Goal: Information Seeking & Learning: Find specific fact

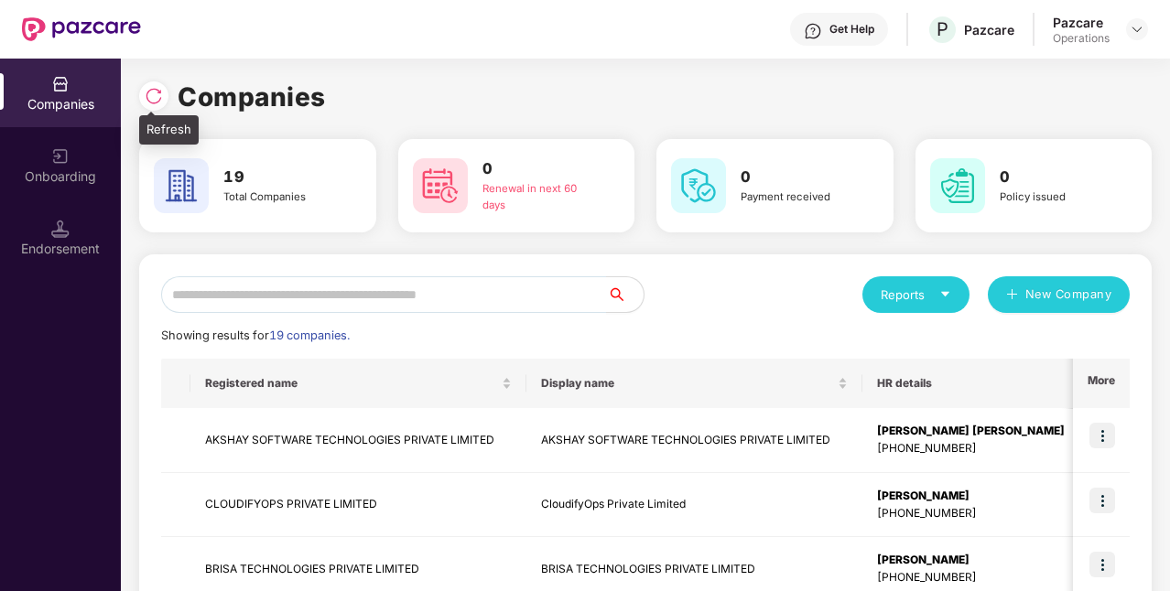
click at [145, 102] on img at bounding box center [154, 96] width 18 height 18
click at [152, 97] on img at bounding box center [154, 96] width 18 height 18
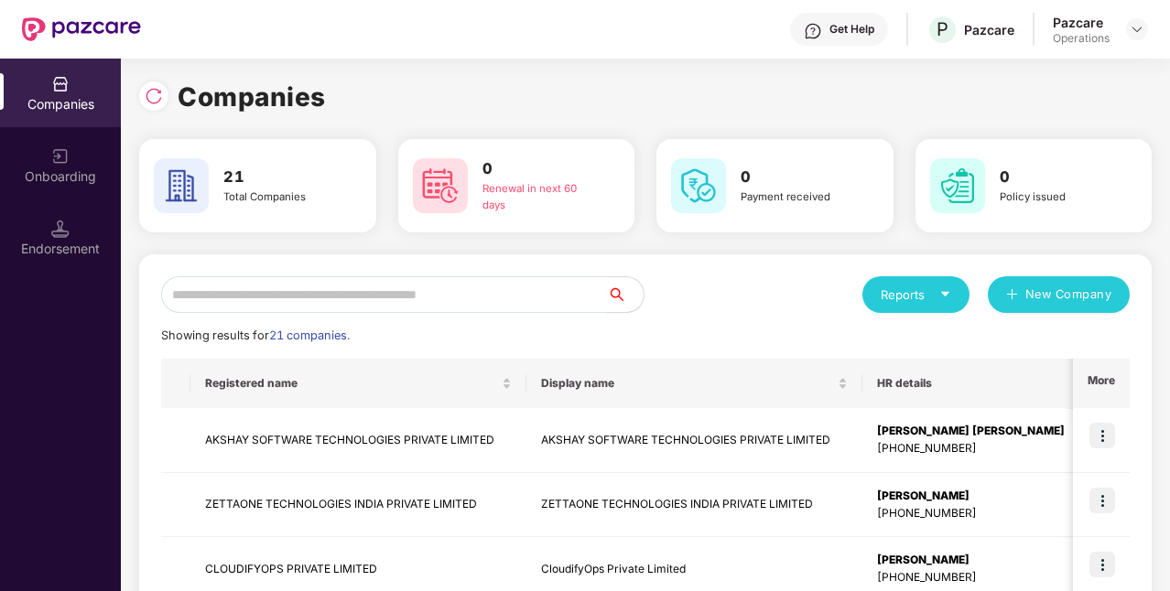
click at [529, 298] on input "text" at bounding box center [384, 294] width 446 height 37
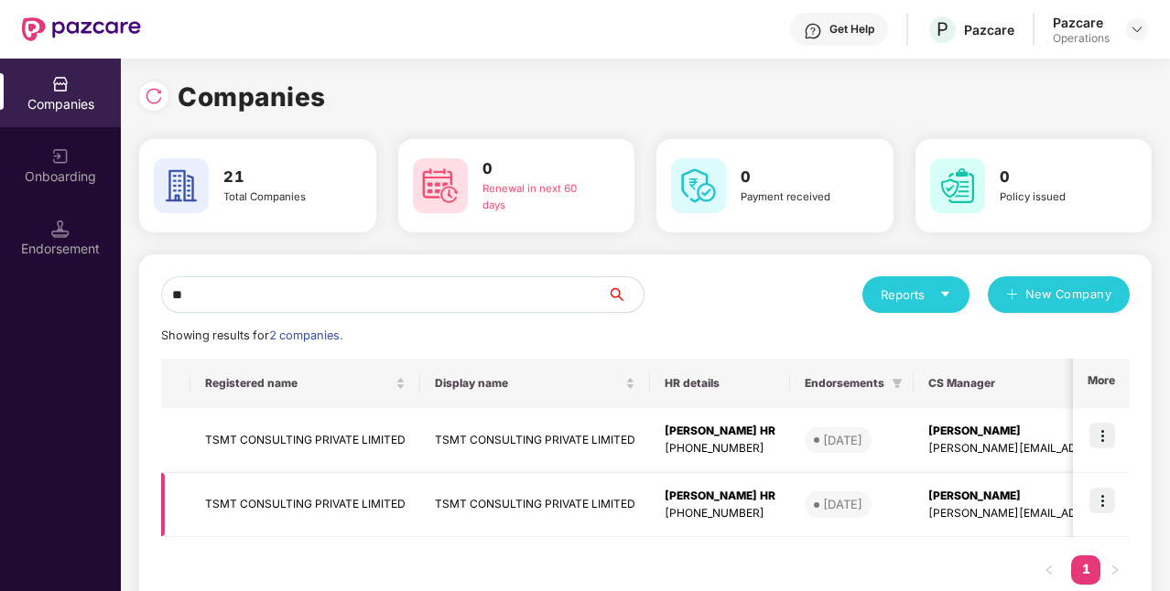
type input "**"
click at [551, 506] on td "TSMT CONSULTING PRIVATE LIMITED" at bounding box center [535, 505] width 230 height 65
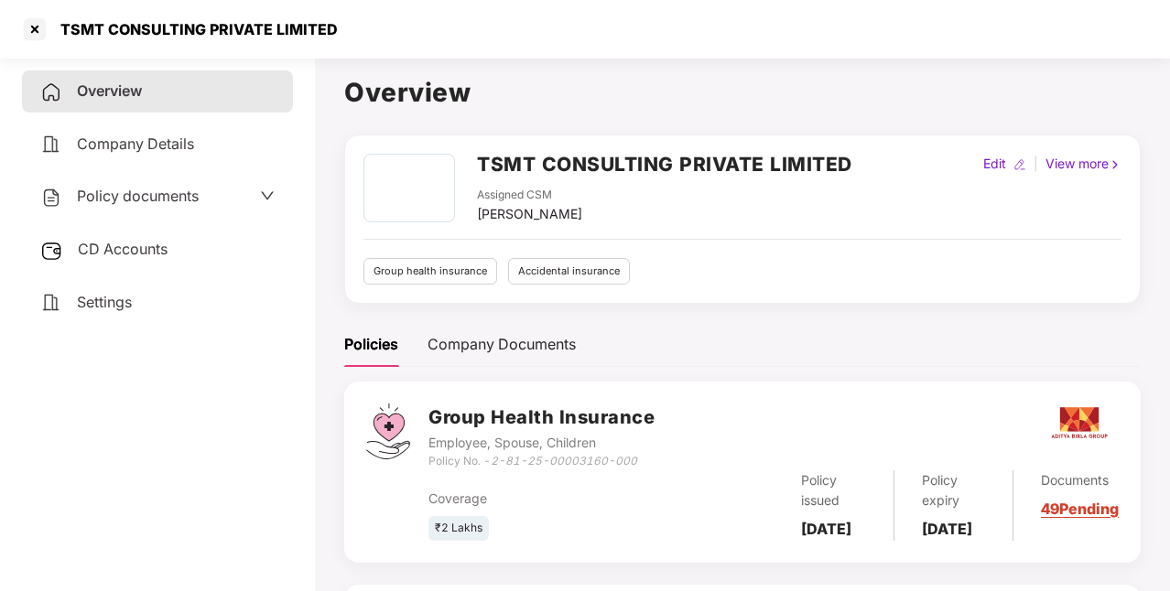
click at [209, 203] on div "Policy documents" at bounding box center [157, 197] width 234 height 24
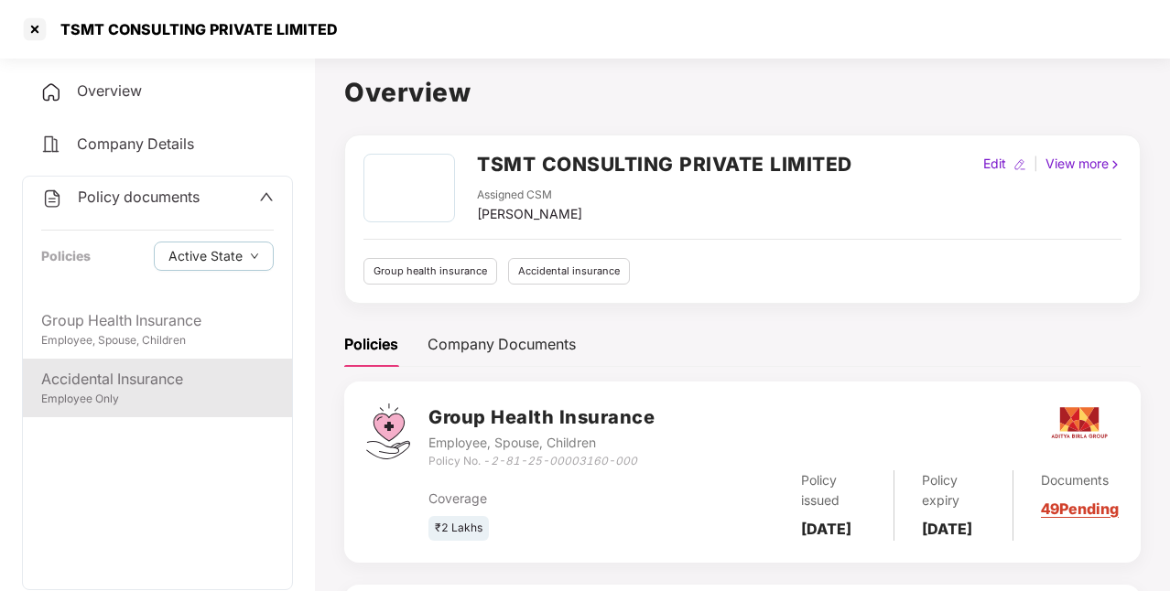
click at [134, 378] on div "Accidental Insurance" at bounding box center [157, 379] width 232 height 23
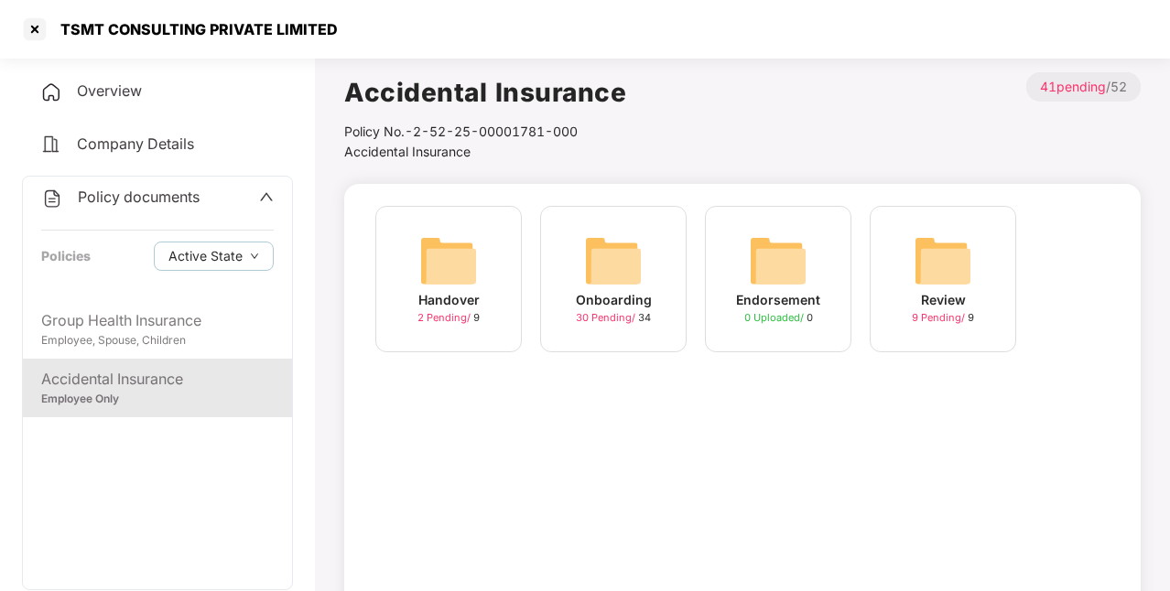
click at [595, 339] on div "Onboarding 30 Pending / 34" at bounding box center [613, 279] width 146 height 146
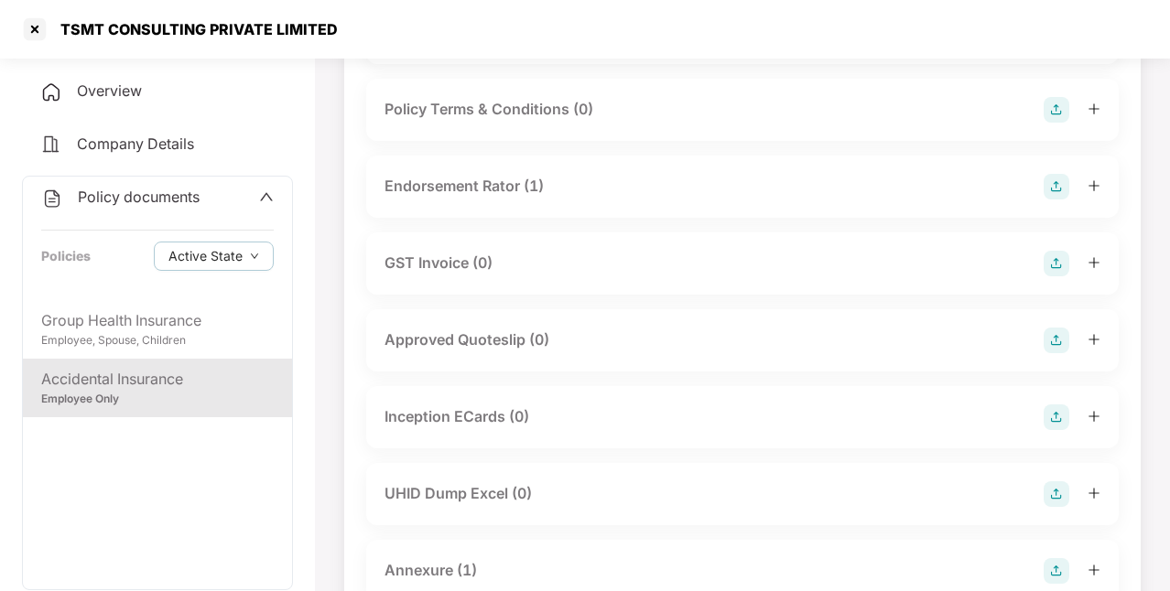
scroll to position [805, 0]
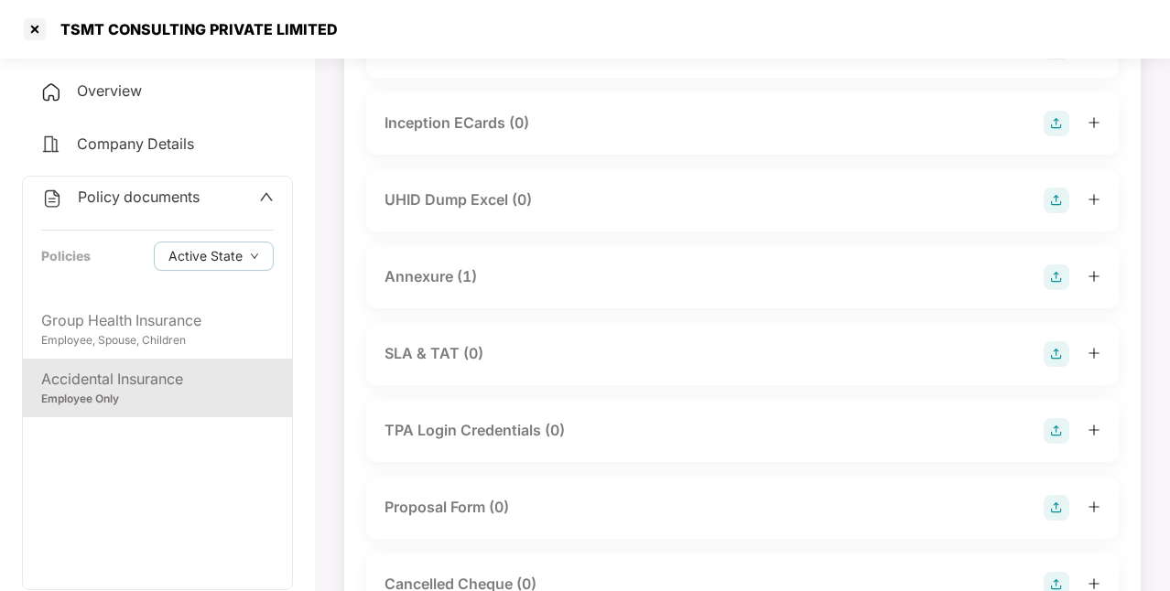
click at [547, 289] on div "Annexure (1)" at bounding box center [742, 277] width 716 height 26
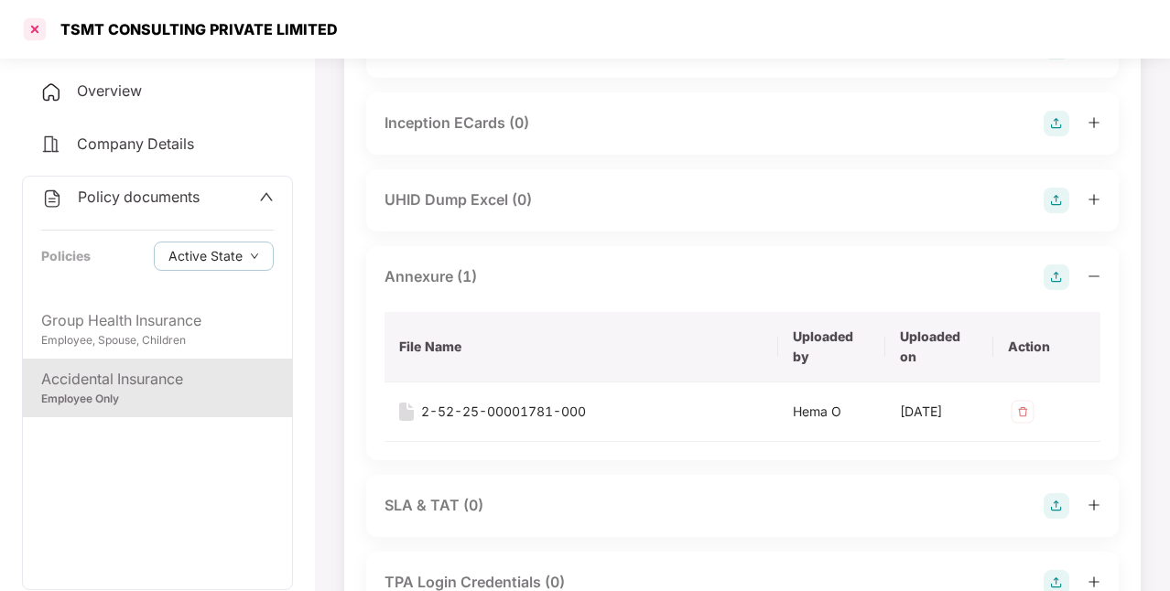
click at [32, 32] on div at bounding box center [34, 29] width 29 height 29
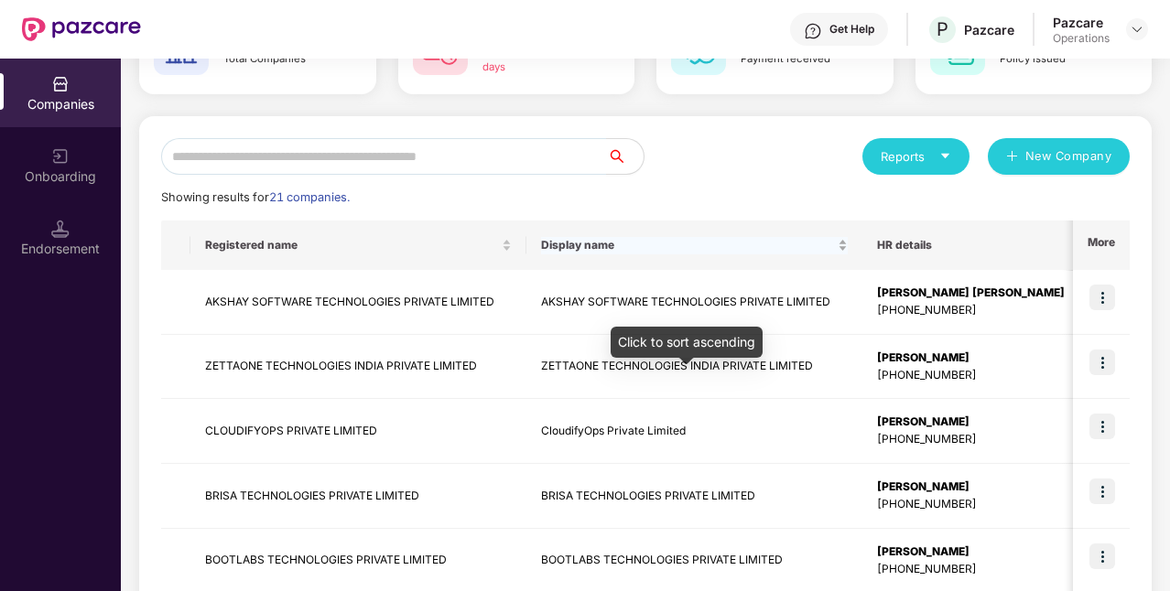
scroll to position [137, 0]
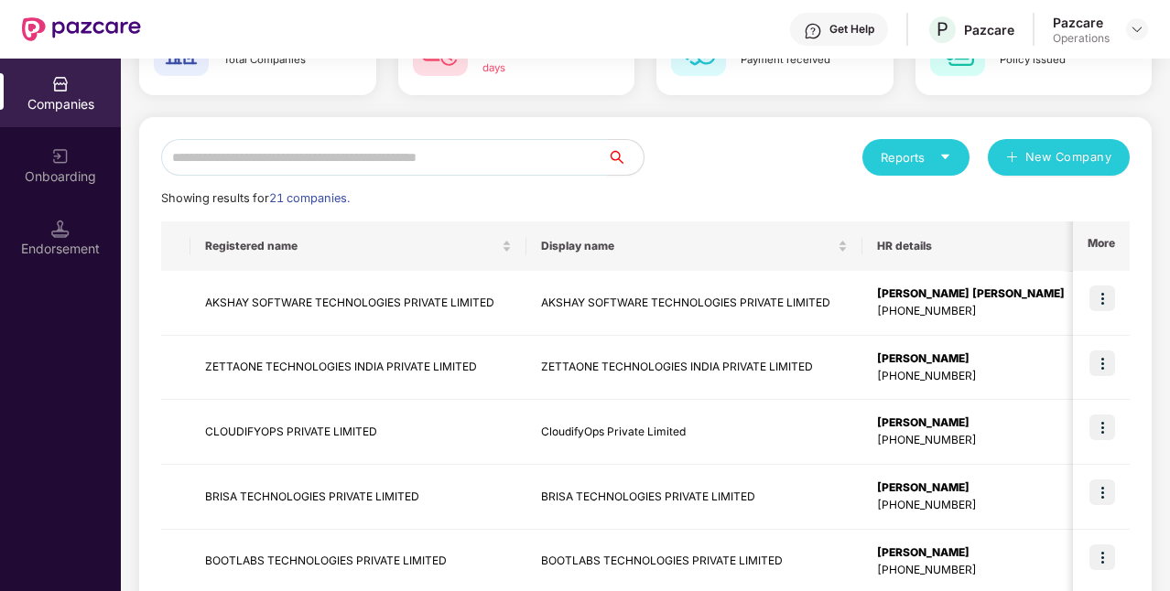
click at [388, 167] on input "text" at bounding box center [384, 157] width 446 height 37
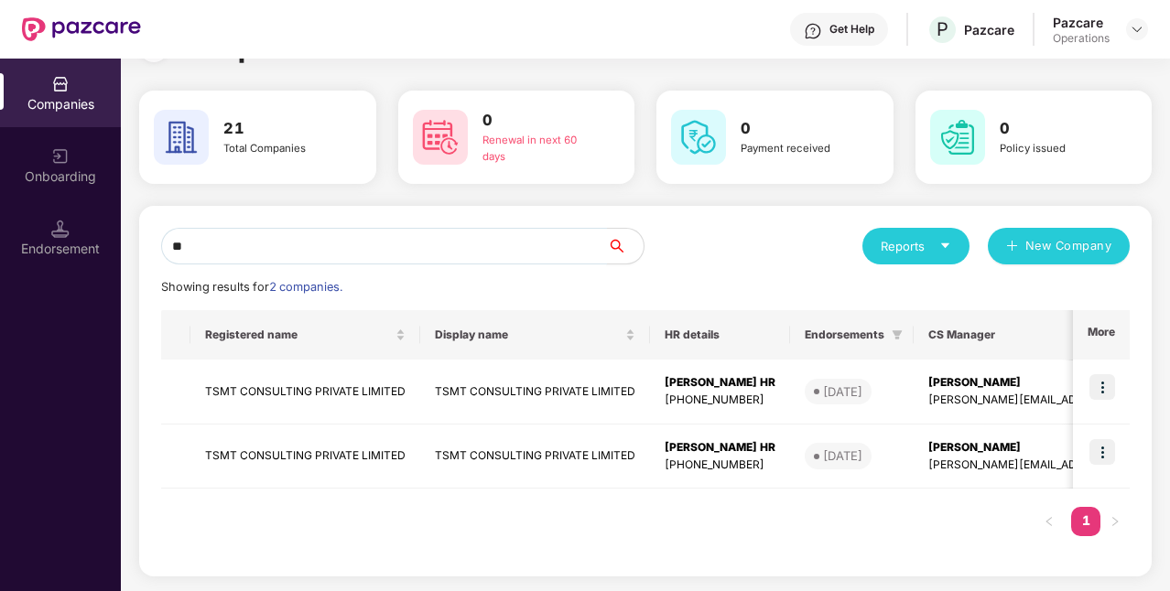
scroll to position [48, 0]
type input "***"
click at [1108, 459] on img at bounding box center [1102, 453] width 26 height 26
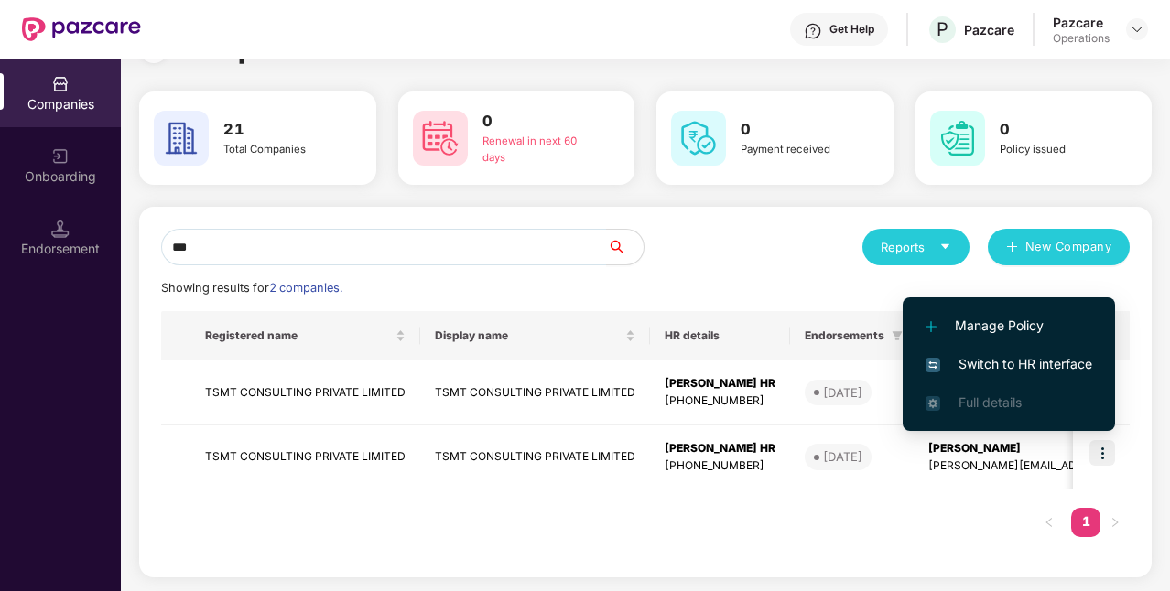
click at [1021, 371] on span "Switch to HR interface" at bounding box center [1008, 364] width 167 height 20
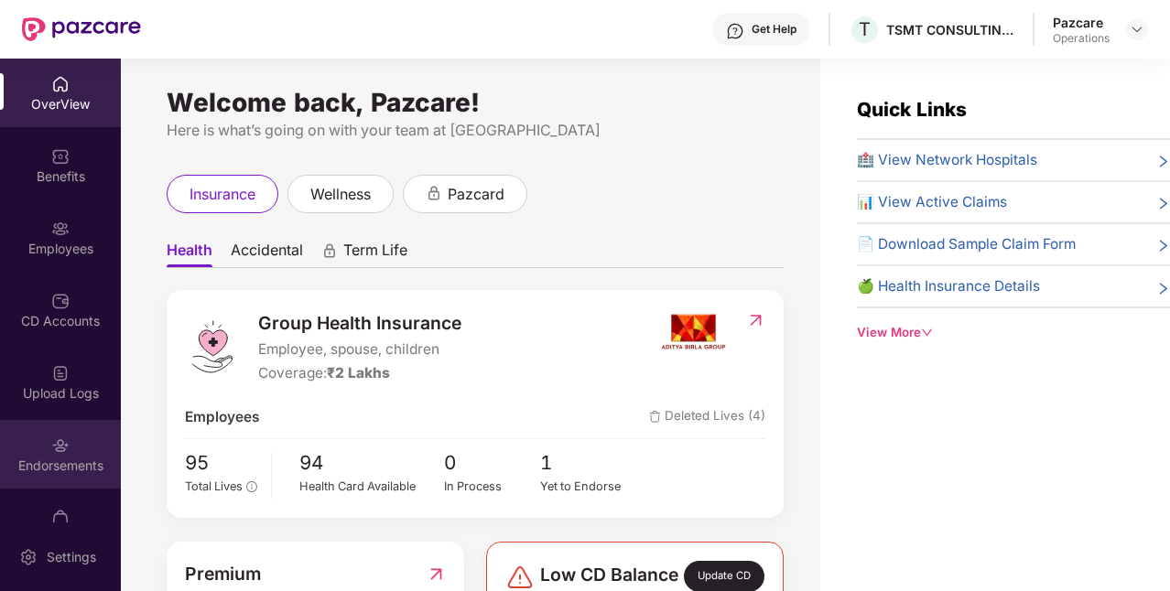
click at [58, 445] on img at bounding box center [60, 446] width 18 height 18
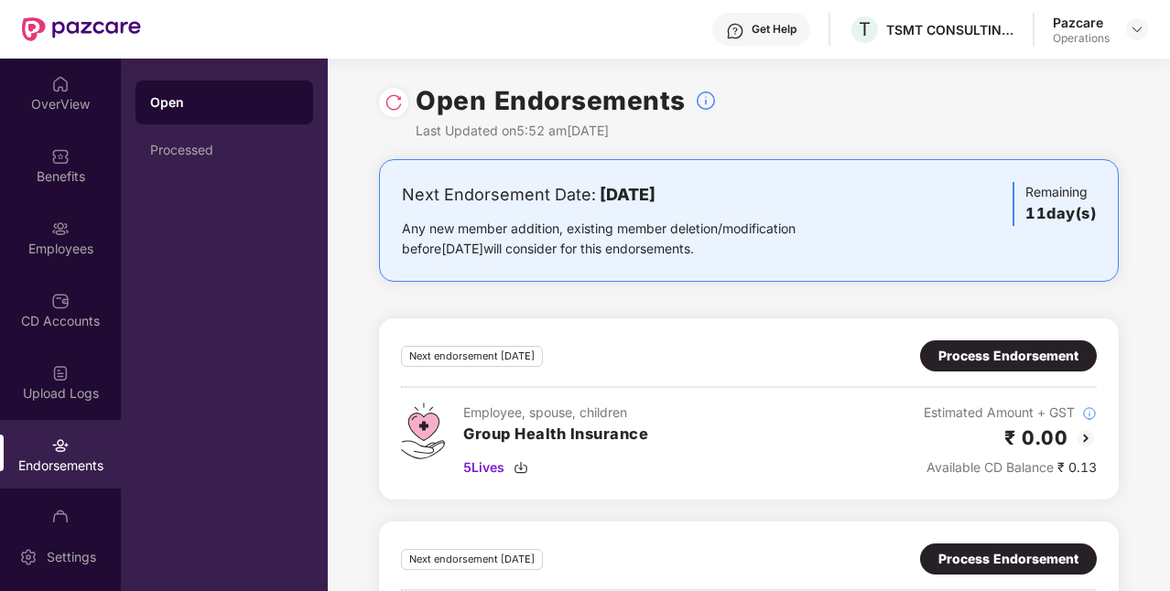
scroll to position [132, 0]
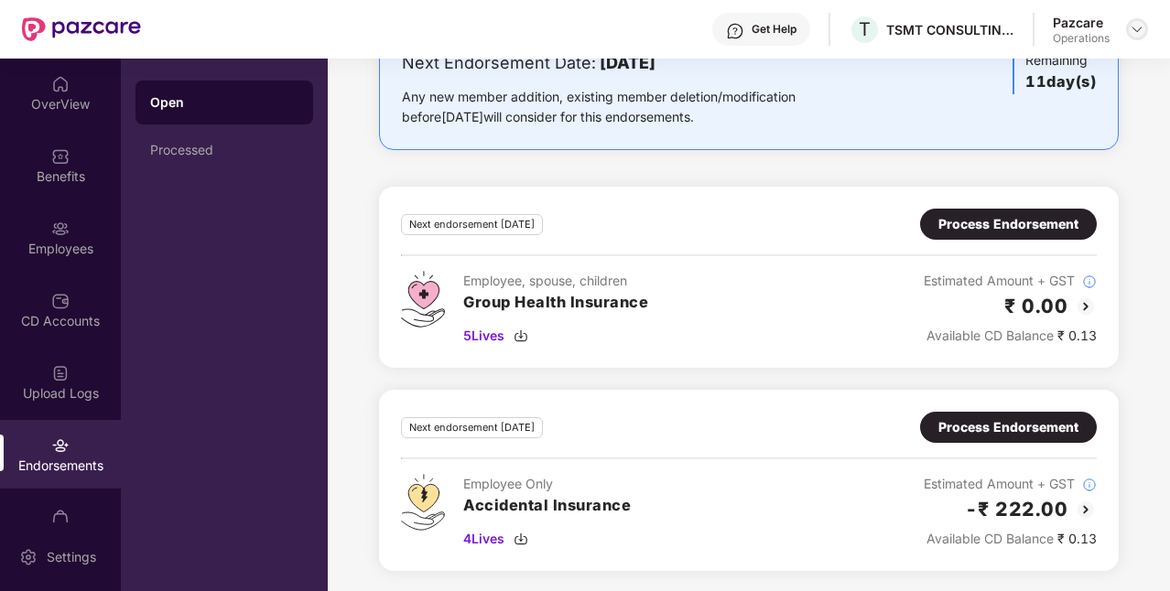
click at [1129, 29] on img at bounding box center [1136, 29] width 15 height 15
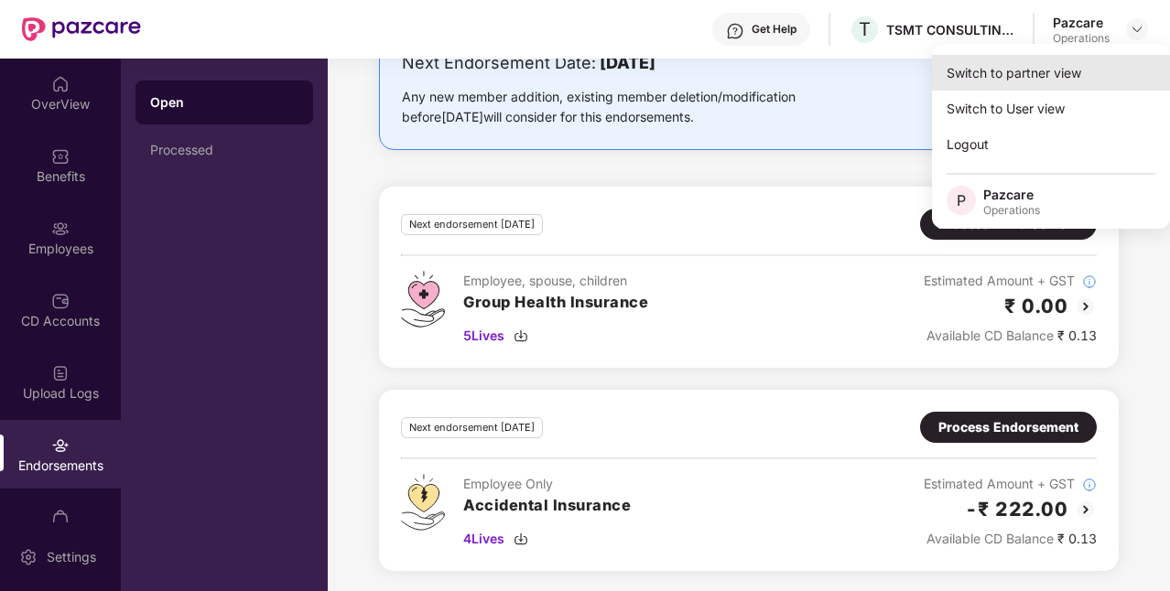
click at [1078, 83] on div "Switch to partner view" at bounding box center [1051, 73] width 238 height 36
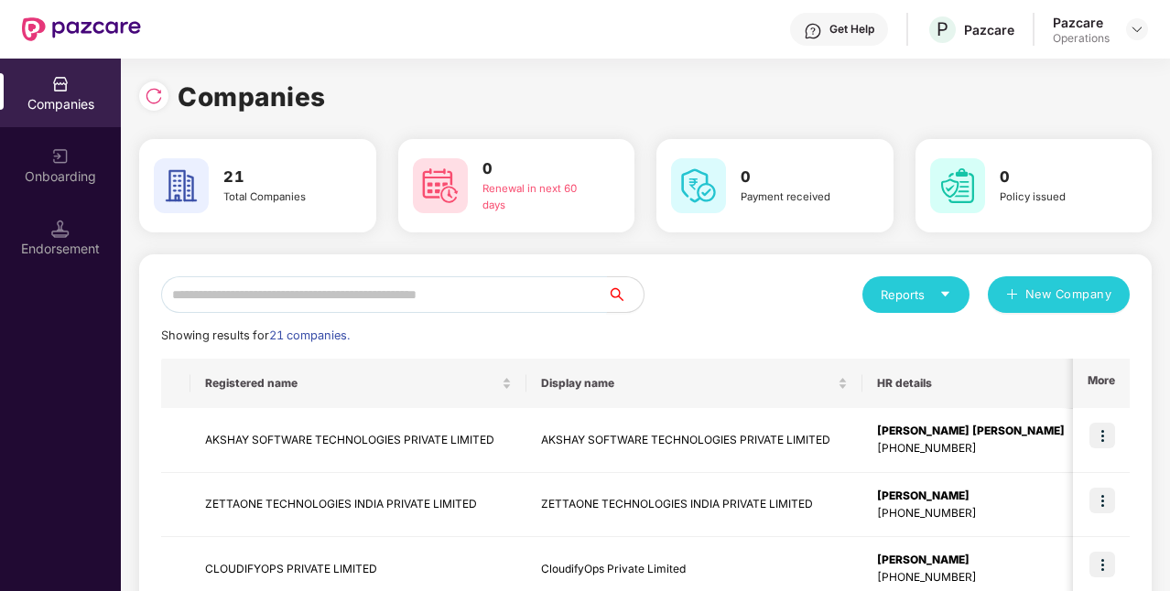
click at [476, 293] on input "text" at bounding box center [384, 294] width 446 height 37
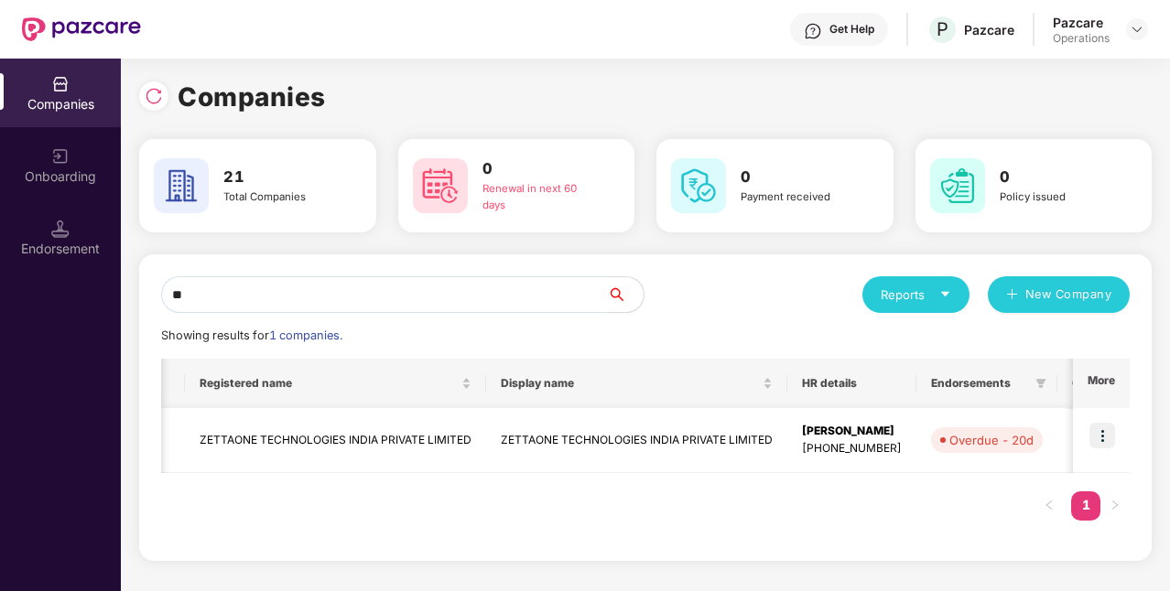
scroll to position [0, 0]
type input "**"
click at [1106, 433] on img at bounding box center [1102, 436] width 26 height 26
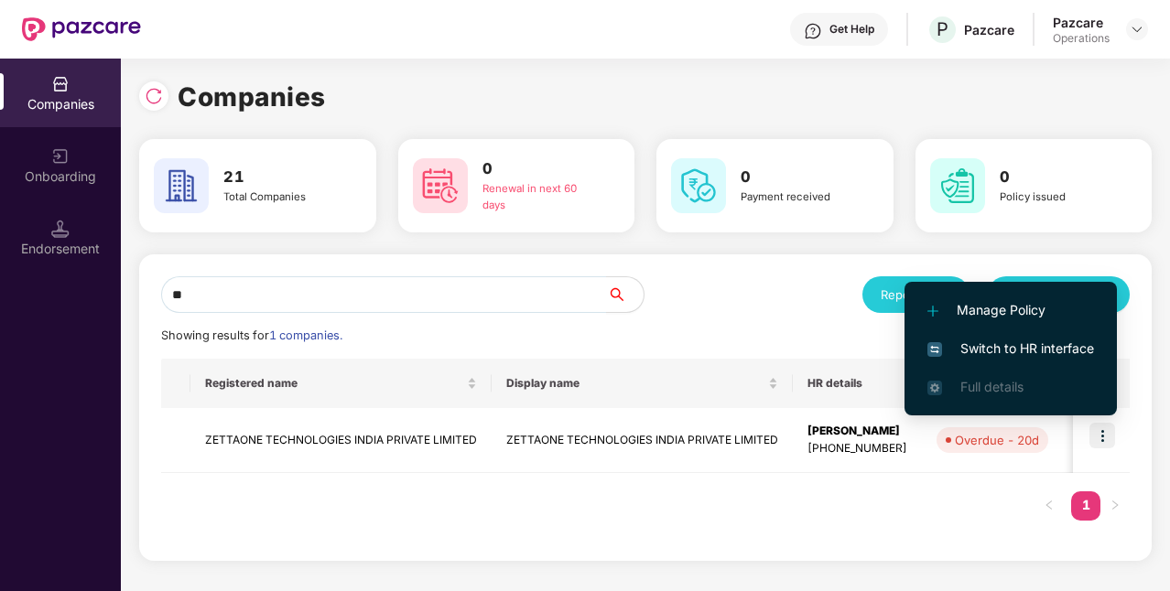
click at [1016, 342] on span "Switch to HR interface" at bounding box center [1010, 349] width 167 height 20
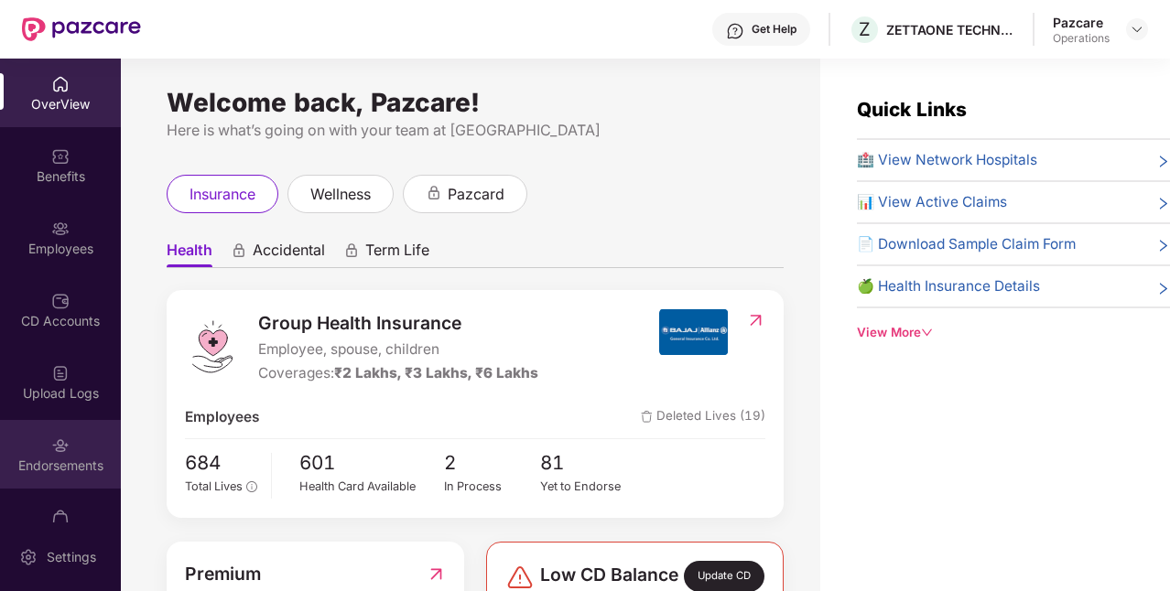
click at [55, 469] on div "Endorsements" at bounding box center [60, 466] width 121 height 18
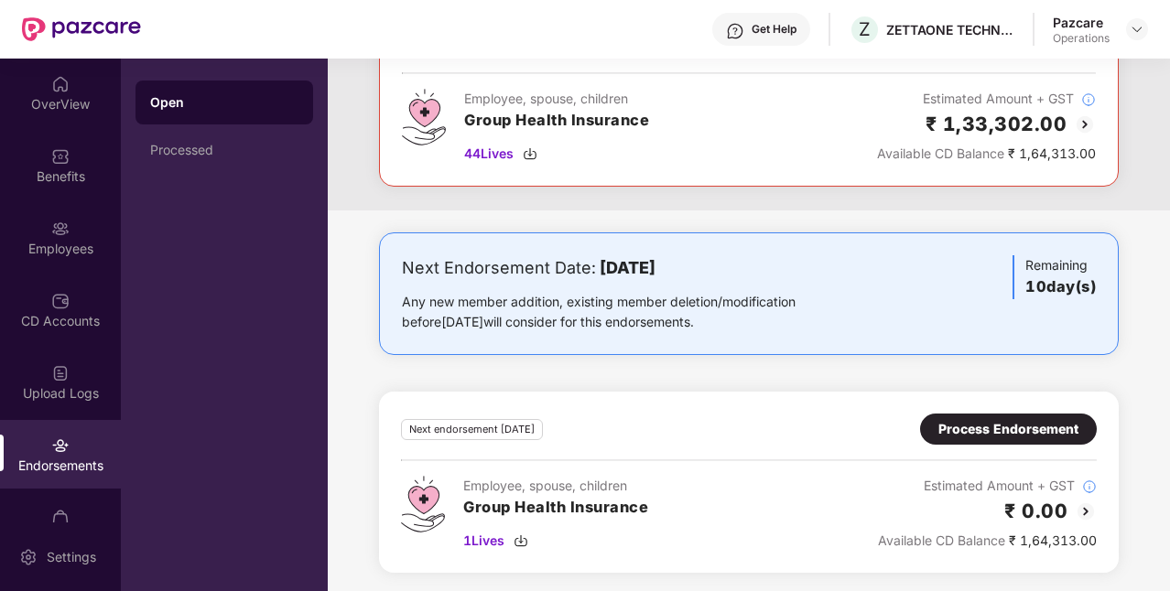
scroll to position [360, 0]
click at [1025, 423] on div "Process Endorsement" at bounding box center [1008, 430] width 140 height 20
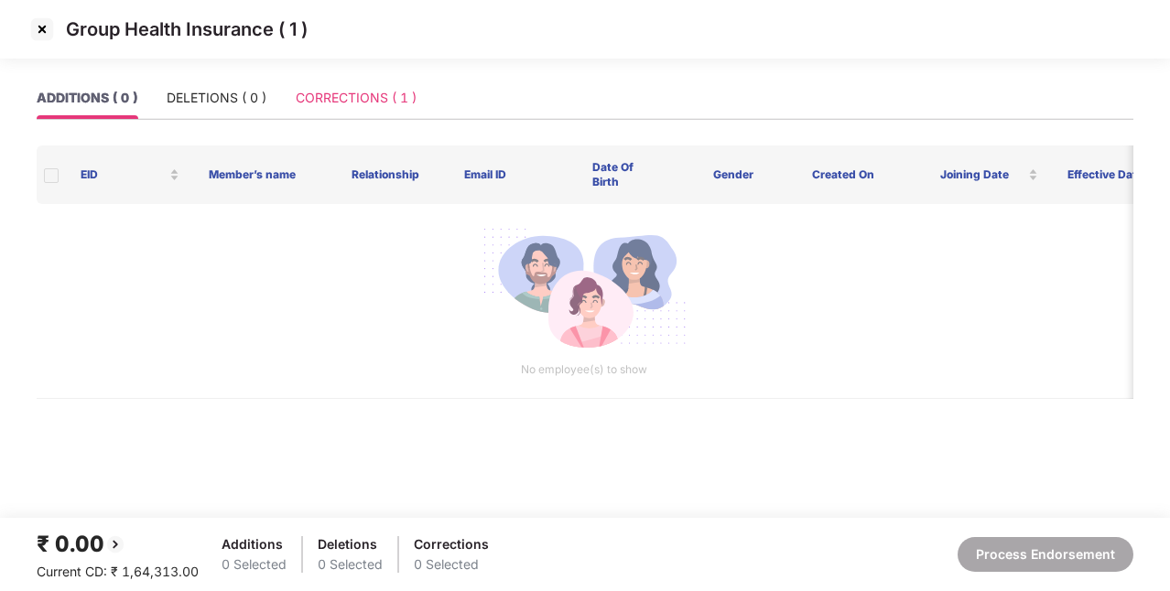
click at [389, 111] on div "CORRECTIONS ( 1 )" at bounding box center [356, 98] width 121 height 42
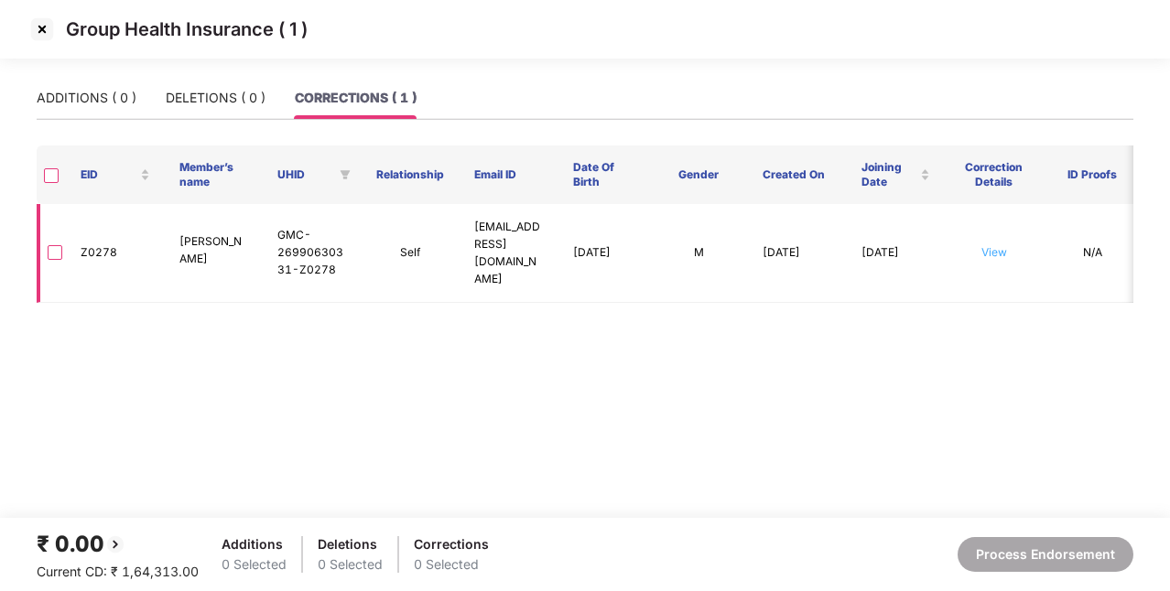
click at [991, 245] on link "View" at bounding box center [994, 252] width 26 height 14
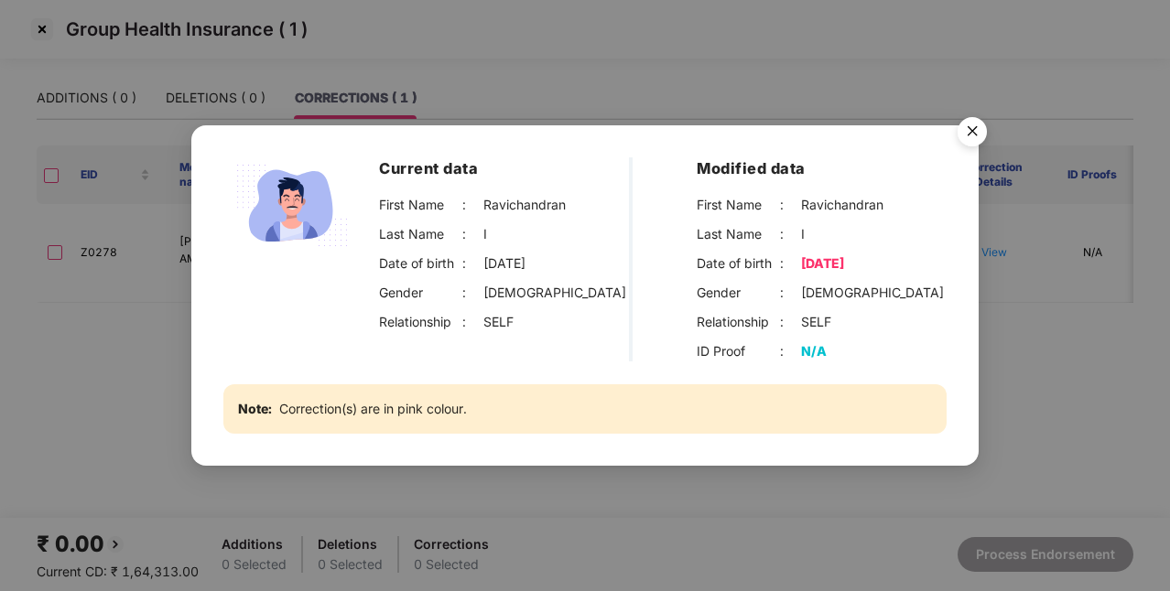
click at [976, 133] on img "Close" at bounding box center [971, 134] width 51 height 51
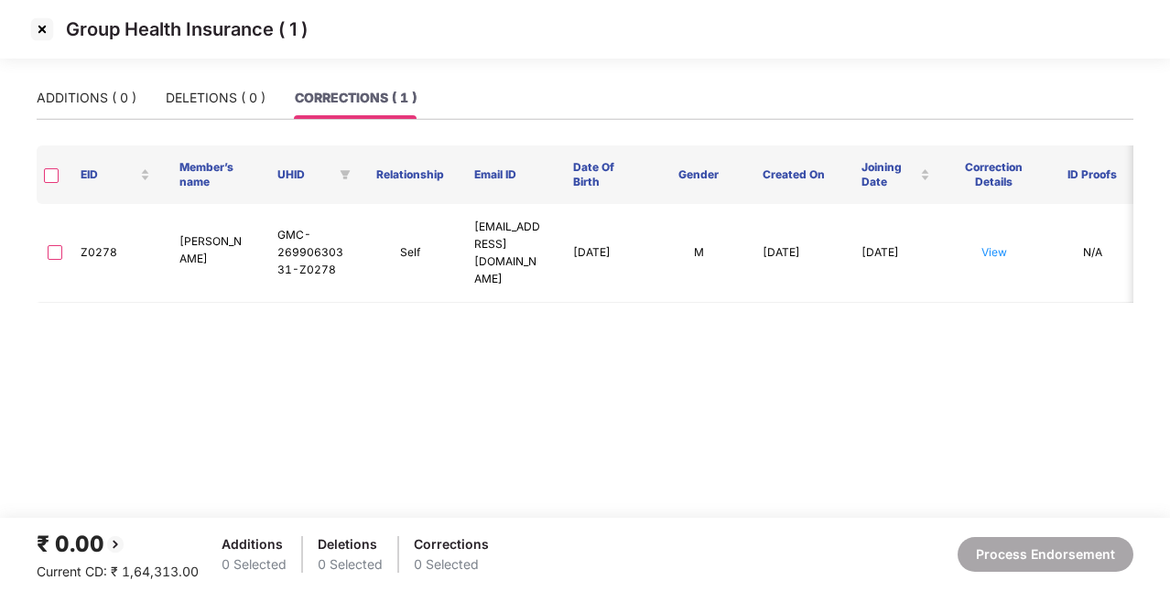
click at [31, 33] on img at bounding box center [41, 29] width 29 height 29
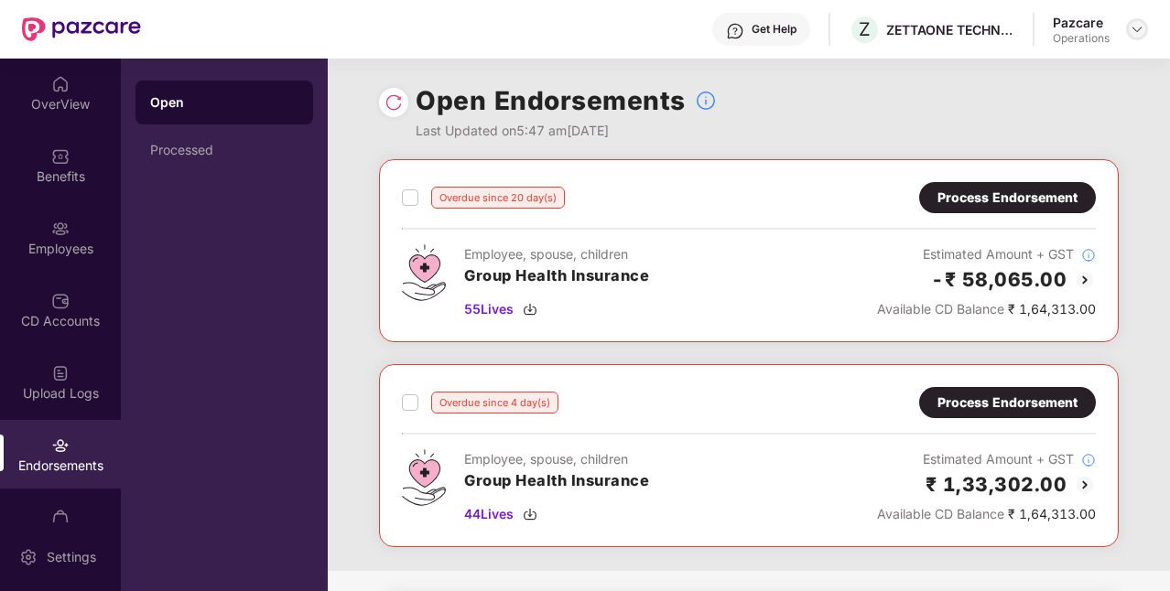
click at [1136, 31] on img at bounding box center [1136, 29] width 15 height 15
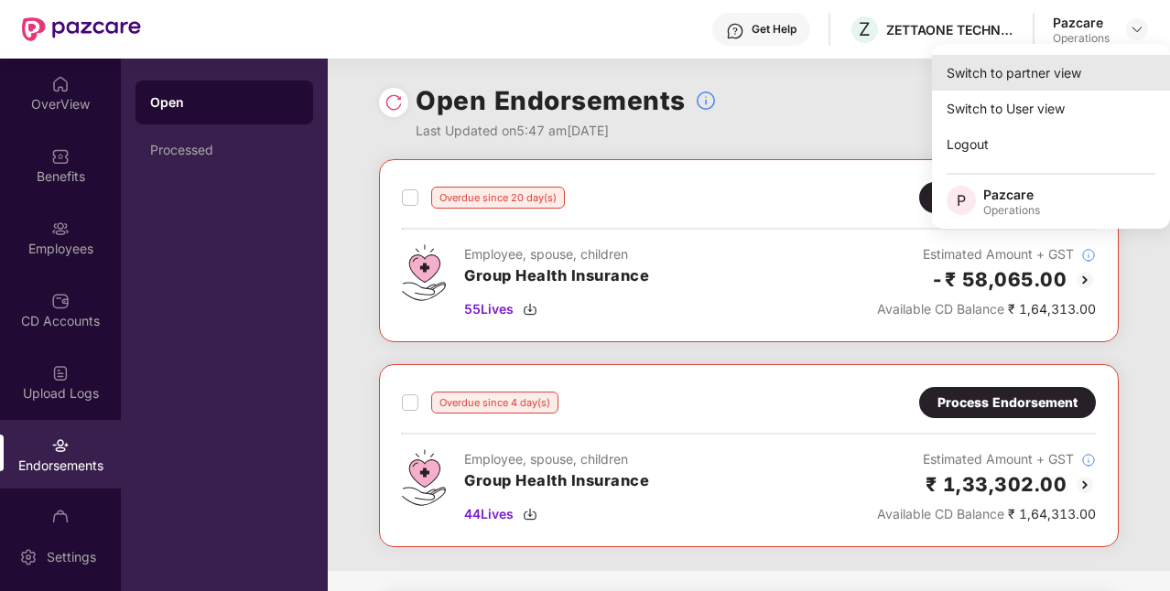
click at [1045, 82] on div "Switch to partner view" at bounding box center [1051, 73] width 238 height 36
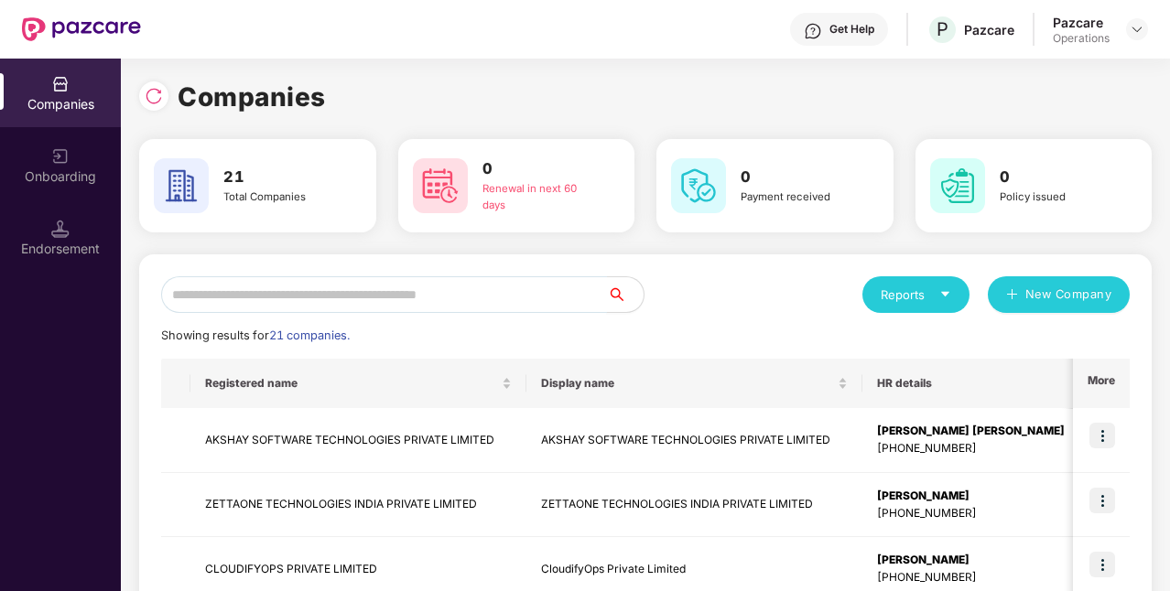
click at [529, 302] on input "text" at bounding box center [384, 294] width 446 height 37
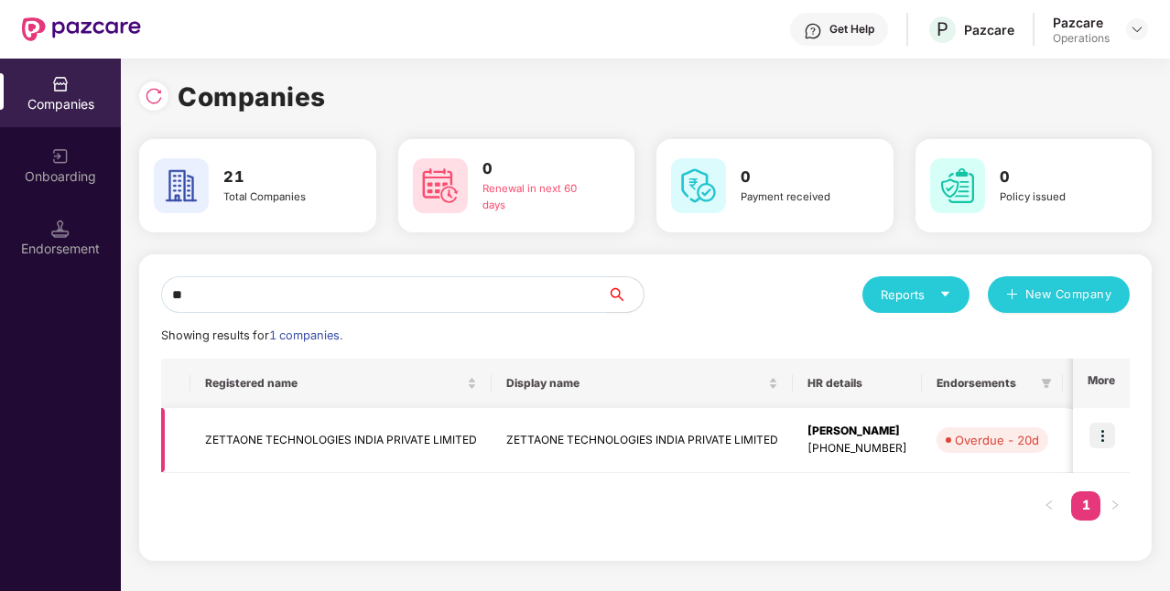
type input "**"
click at [389, 439] on td "ZETTAONE TECHNOLOGIES INDIA PRIVATE LIMITED" at bounding box center [340, 440] width 301 height 65
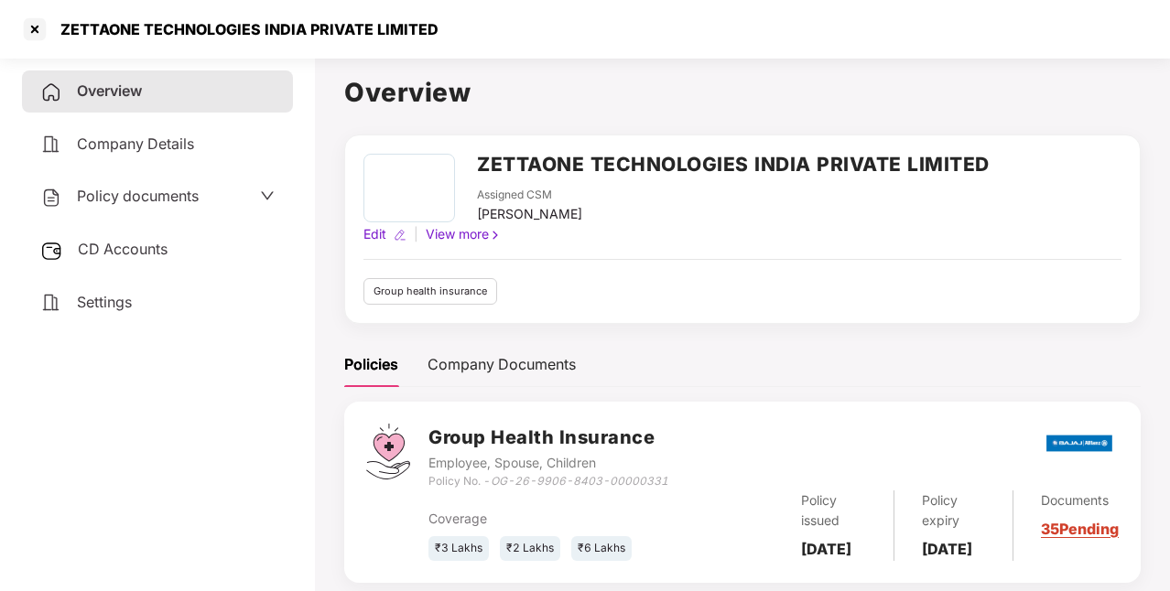
scroll to position [57, 0]
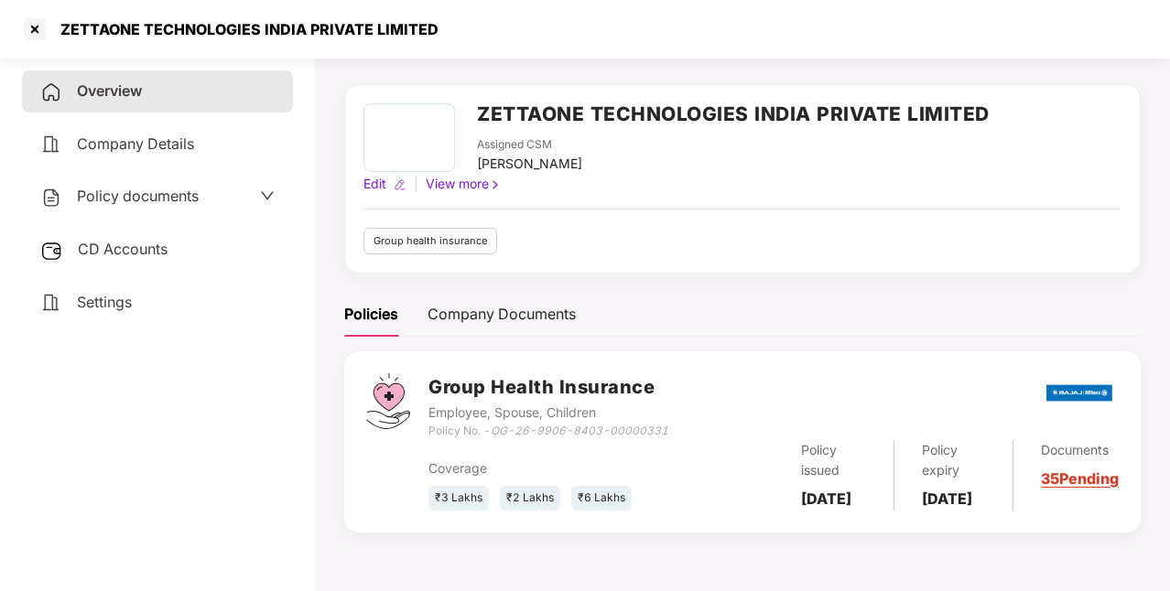
drag, startPoint x: 802, startPoint y: 486, endPoint x: 876, endPoint y: 523, distance: 83.1
click at [876, 511] on div "Policy issued [DATE]" at bounding box center [833, 475] width 120 height 70
copy b "[DATE]"
drag, startPoint x: 930, startPoint y: 486, endPoint x: 959, endPoint y: 513, distance: 39.5
click at [959, 508] on b "[DATE]" at bounding box center [947, 499] width 50 height 18
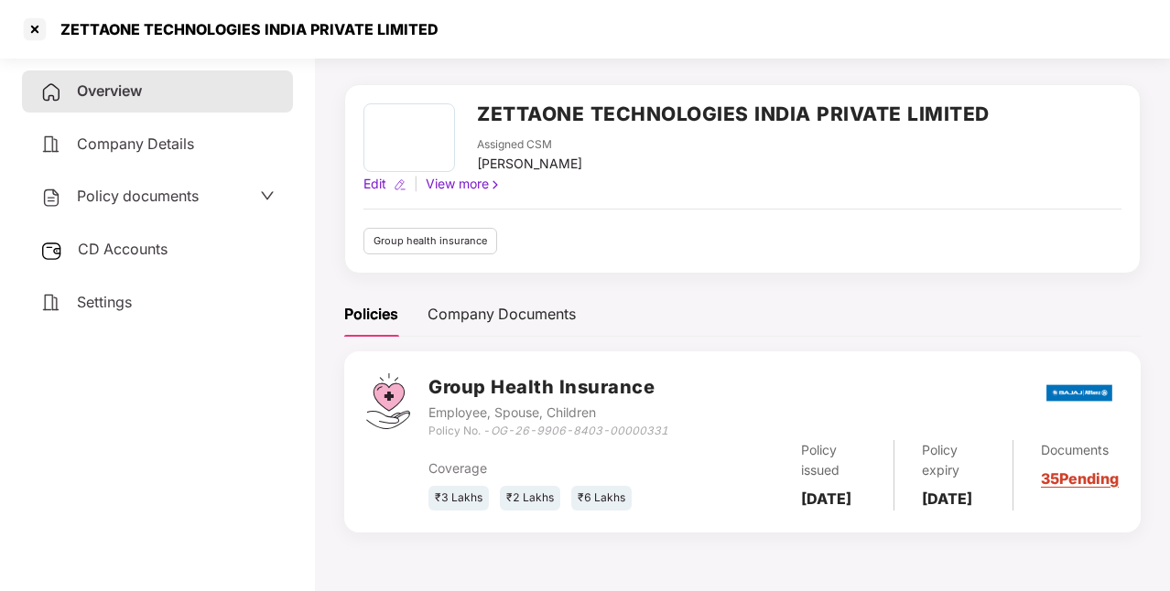
drag, startPoint x: 922, startPoint y: 487, endPoint x: 976, endPoint y: 525, distance: 66.3
click at [976, 525] on div "Group Health Insurance Employee, Spouse, Children Policy No. - OG-26-9906-8403-…" at bounding box center [742, 441] width 796 height 180
copy b "[DATE]"
click at [976, 525] on div "Group Health Insurance Employee, Spouse, Children Policy No. - OG-26-9906-8403-…" at bounding box center [742, 441] width 796 height 180
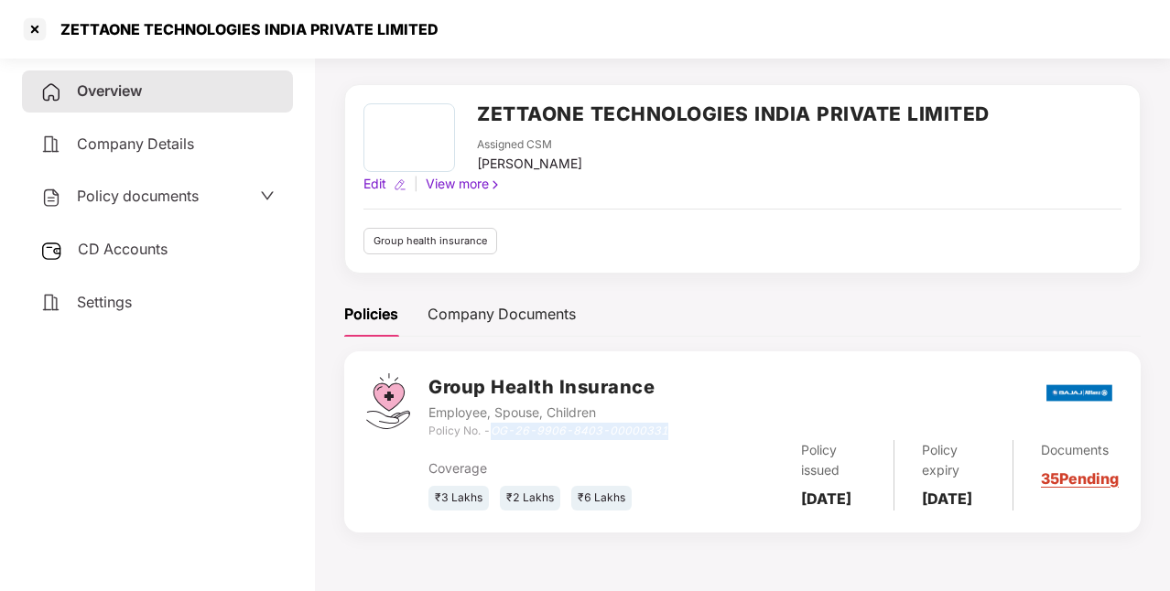
drag, startPoint x: 492, startPoint y: 420, endPoint x: 669, endPoint y: 421, distance: 176.6
click at [669, 421] on div "Group Health Insurance Employee, Spouse, Children Policy No. - OG-26-9906-8403-…" at bounding box center [773, 406] width 690 height 66
copy icon "OG-26-9906-8403-00000331"
click at [148, 300] on div "Settings" at bounding box center [157, 303] width 271 height 42
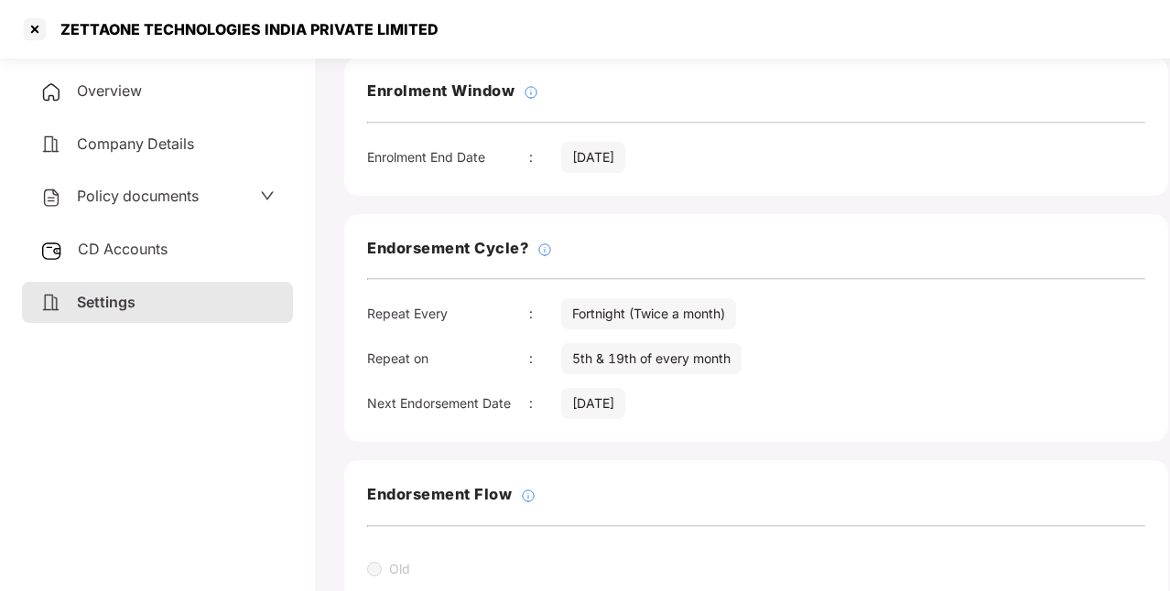
scroll to position [115, 0]
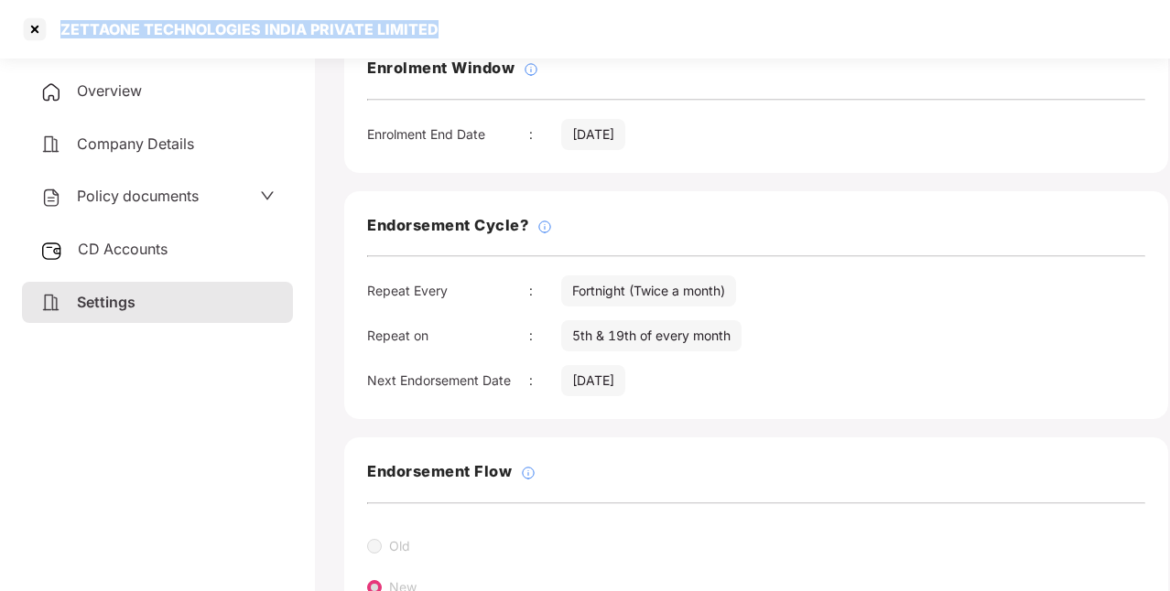
drag, startPoint x: 62, startPoint y: 26, endPoint x: 444, endPoint y: 51, distance: 382.5
click at [444, 51] on div "ZETTAONE TECHNOLOGIES INDIA PRIVATE LIMITED" at bounding box center [585, 29] width 1170 height 59
copy div "ZETTAONE TECHNOLOGIES INDIA PRIVATE LIMITED"
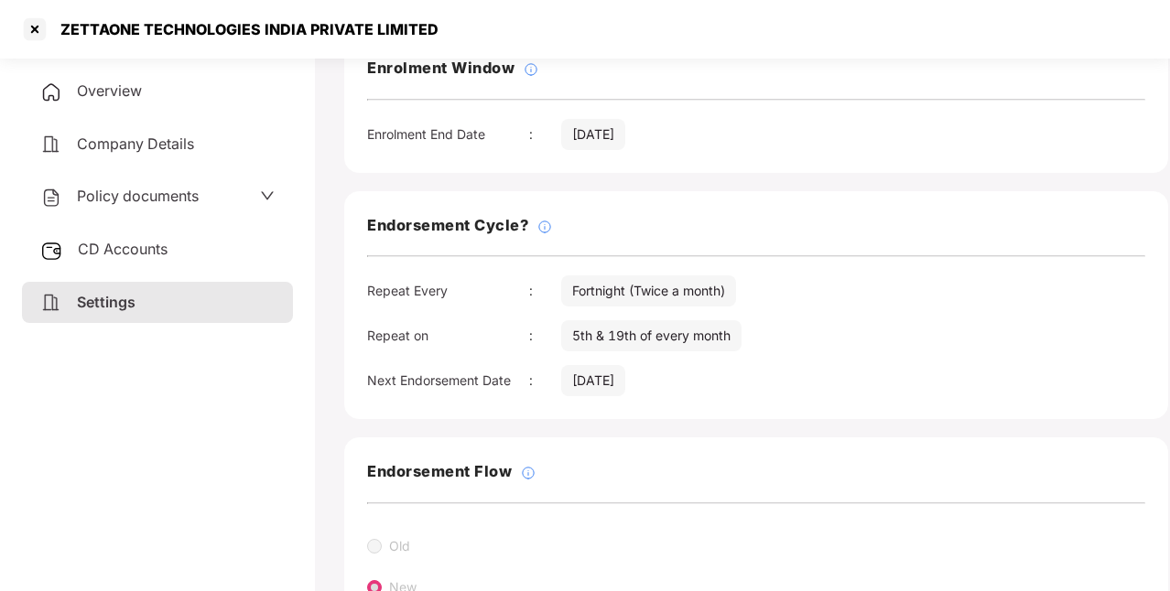
click at [145, 200] on span "Policy documents" at bounding box center [138, 196] width 122 height 18
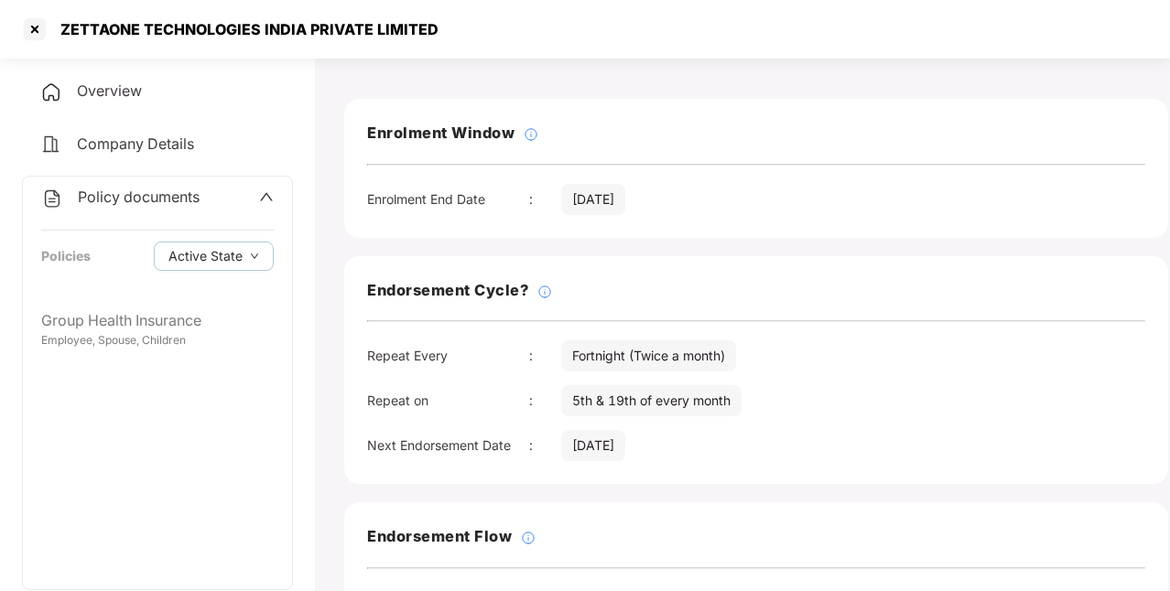
scroll to position [49, 0]
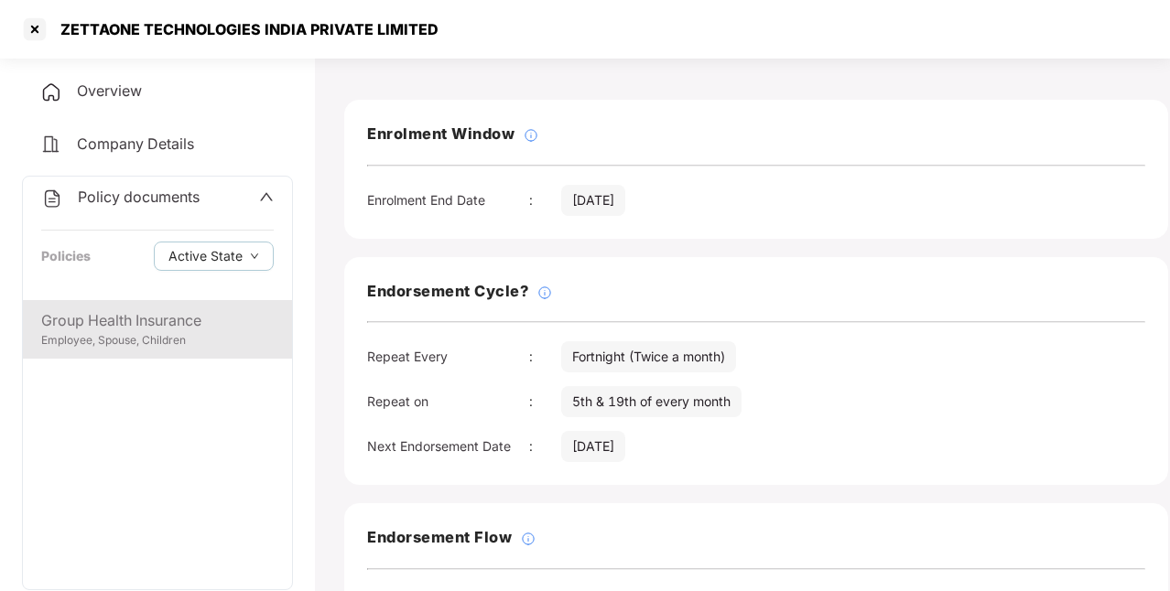
click at [189, 331] on div "Group Health Insurance" at bounding box center [157, 320] width 232 height 23
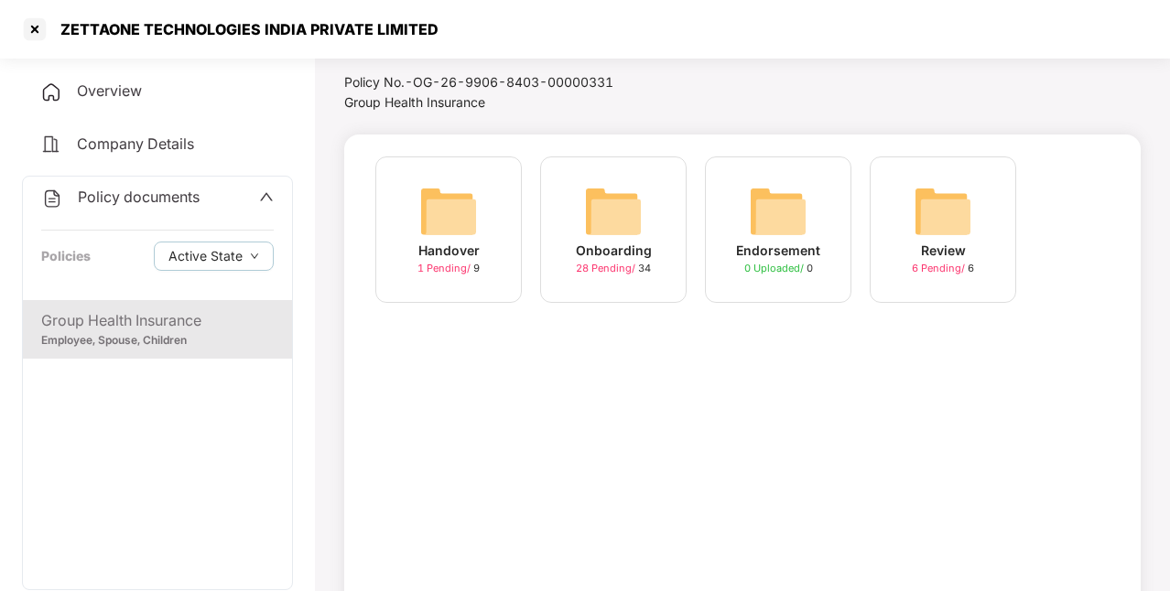
click at [616, 276] on div "28 Pending / 34" at bounding box center [613, 269] width 75 height 16
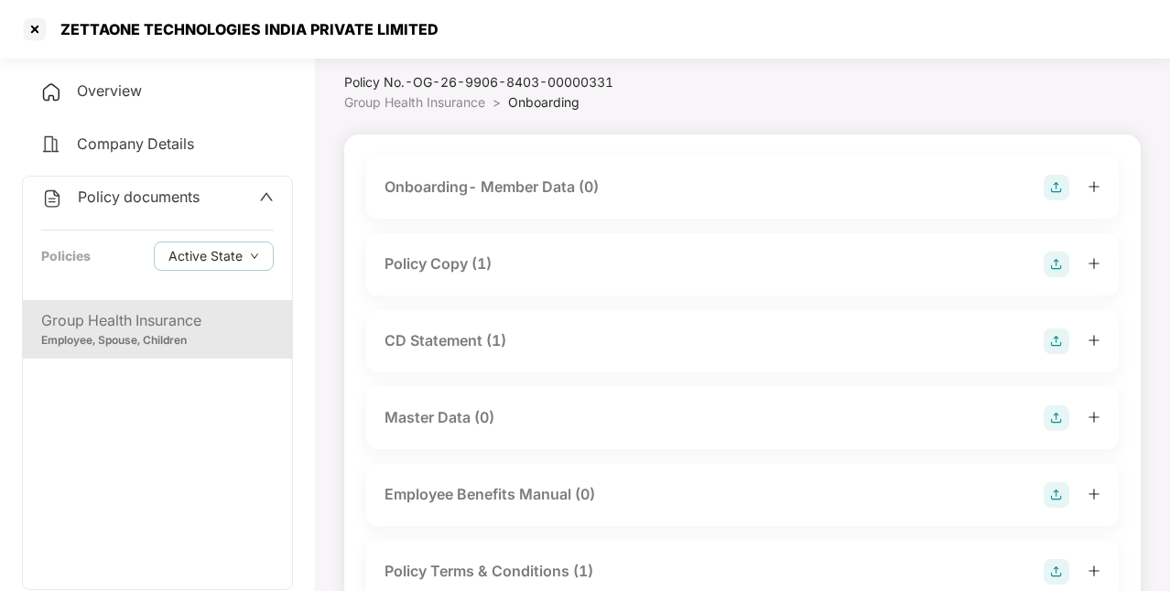
click at [446, 269] on div "Policy Copy (1)" at bounding box center [437, 264] width 107 height 23
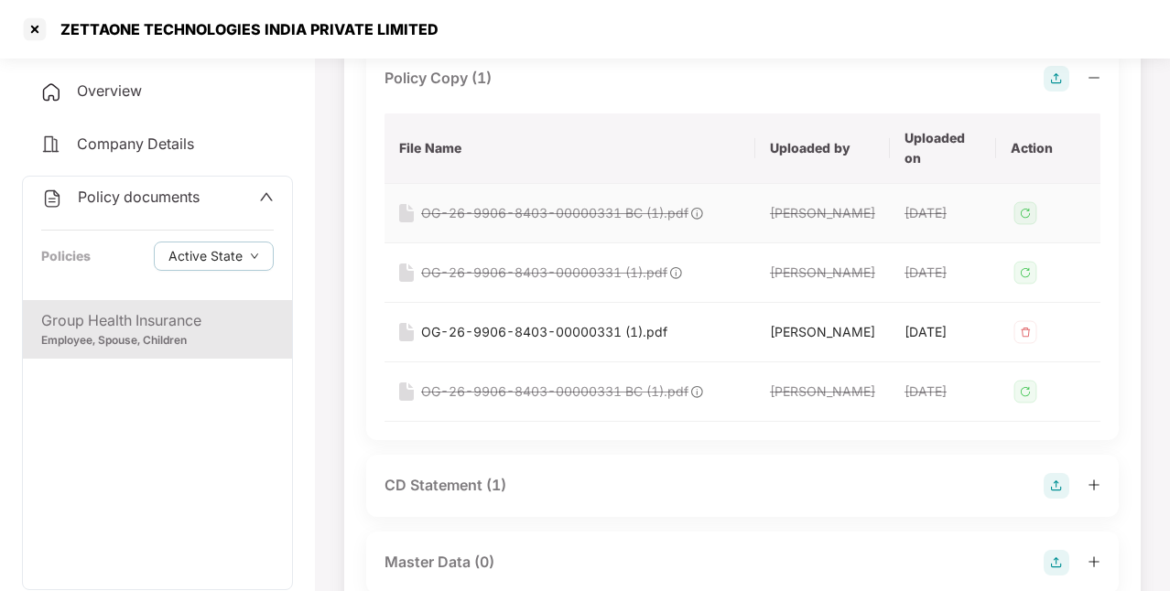
scroll to position [238, 0]
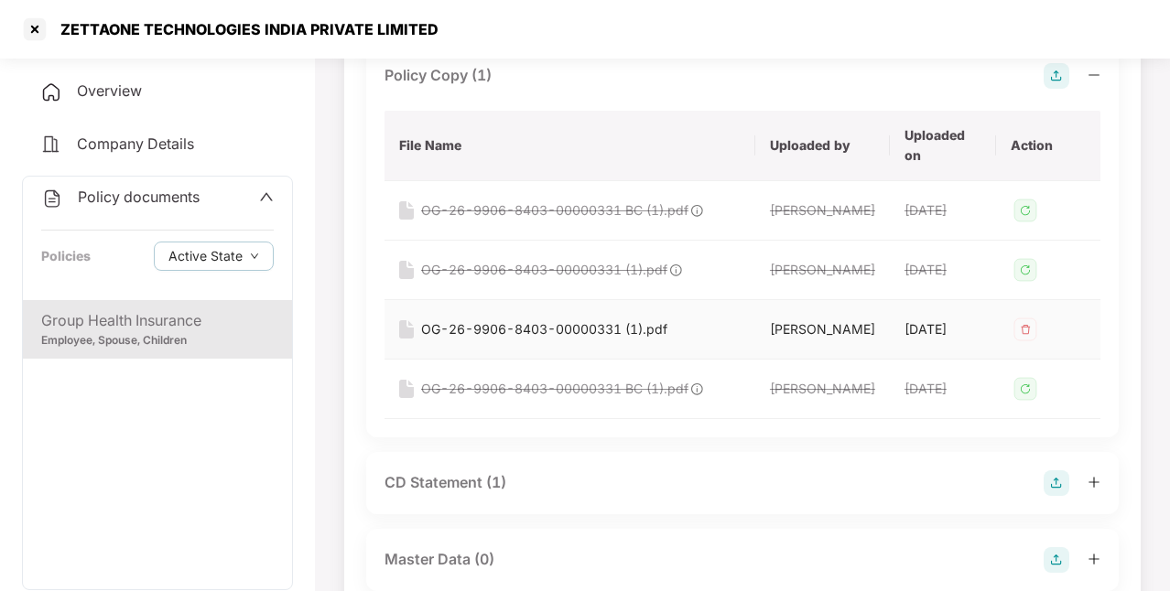
click at [556, 340] on div "OG-26-9906-8403-00000331 (1).pdf" at bounding box center [544, 329] width 246 height 20
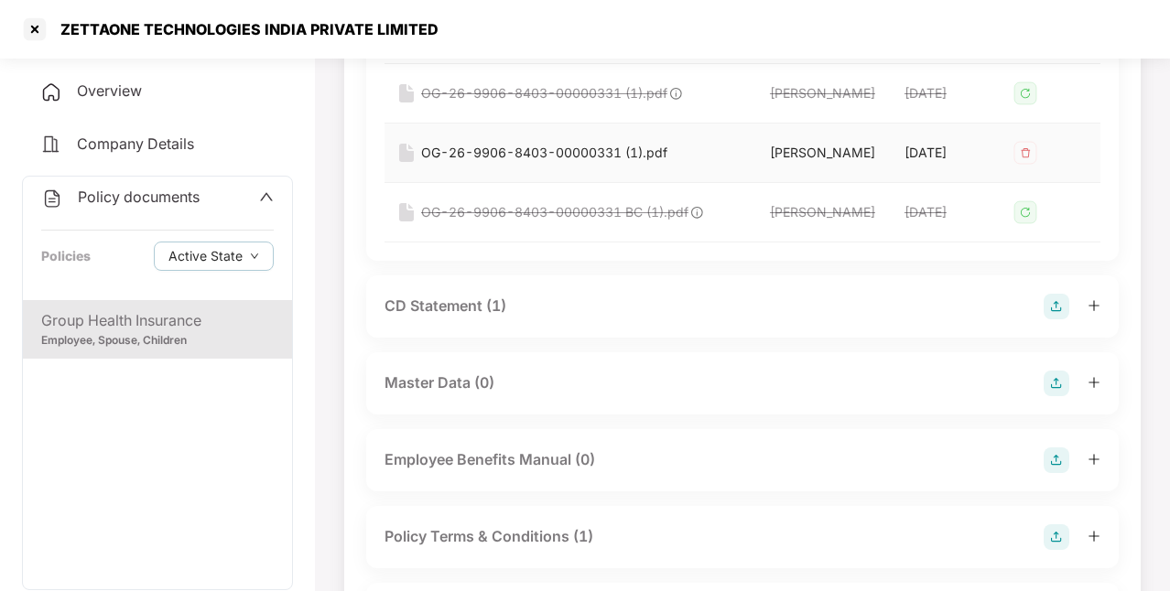
scroll to position [415, 0]
click at [494, 318] on div "CD Statement (1)" at bounding box center [742, 306] width 716 height 26
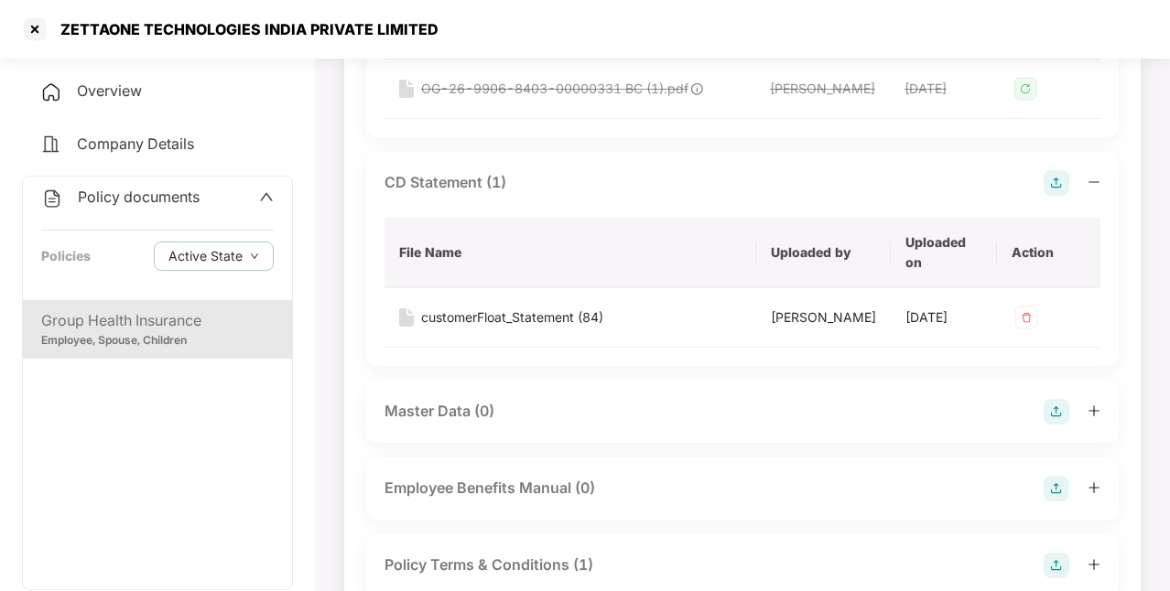
scroll to position [543, 0]
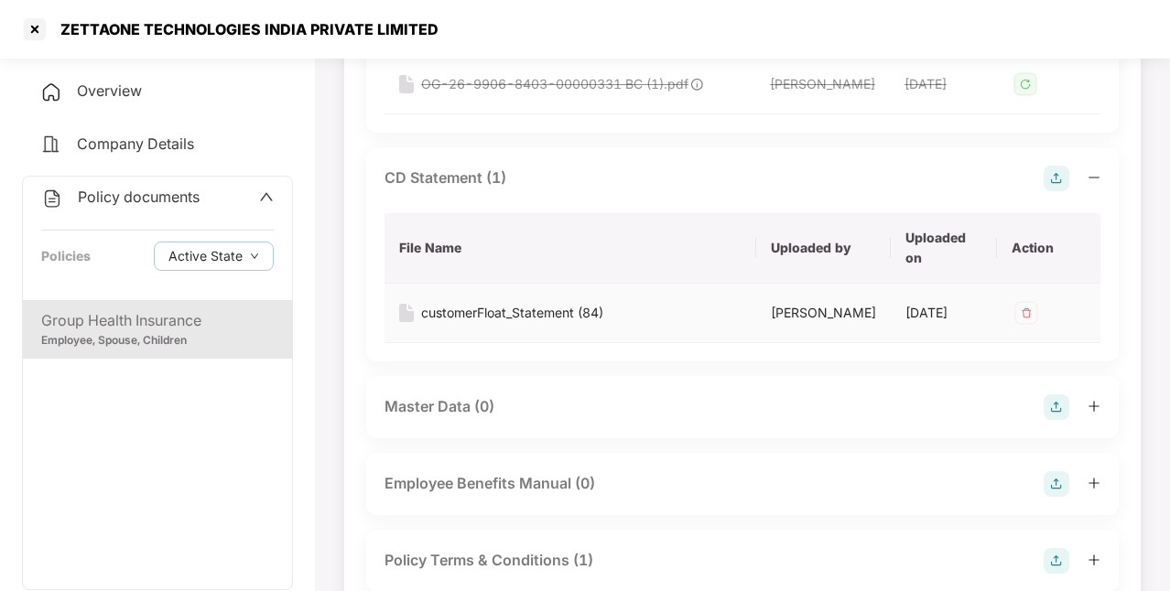
click at [527, 323] on div "customerFloat_Statement (84)" at bounding box center [512, 313] width 182 height 20
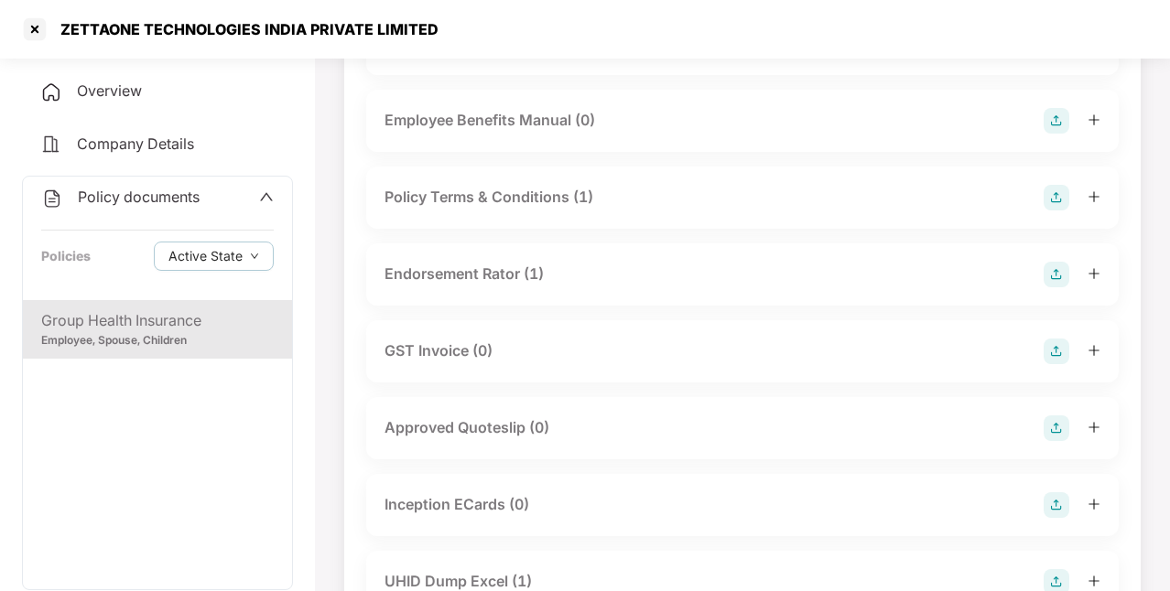
scroll to position [908, 0]
click at [472, 284] on div "Endorsement Rator (1)" at bounding box center [463, 272] width 159 height 23
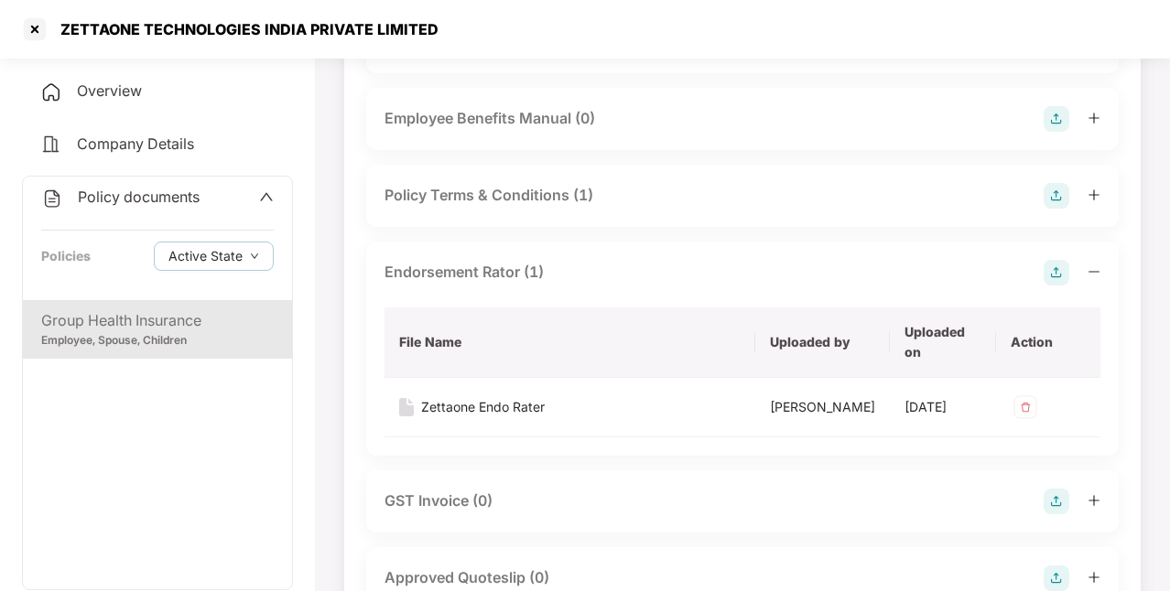
scroll to position [976, 0]
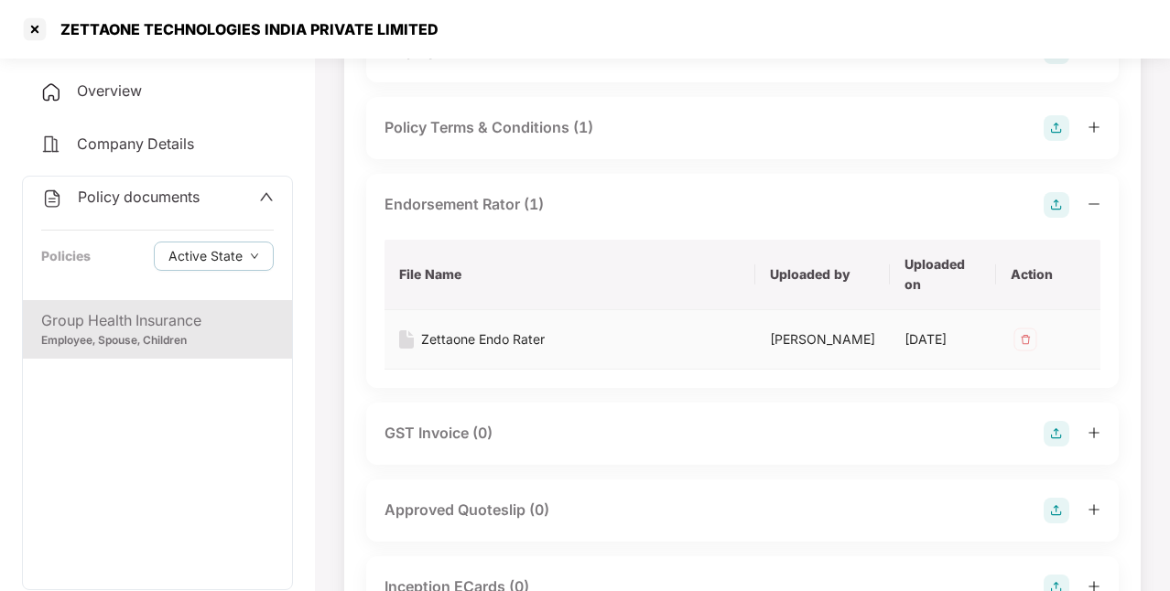
click at [478, 350] on div "Zettaone Endo Rater" at bounding box center [483, 339] width 124 height 20
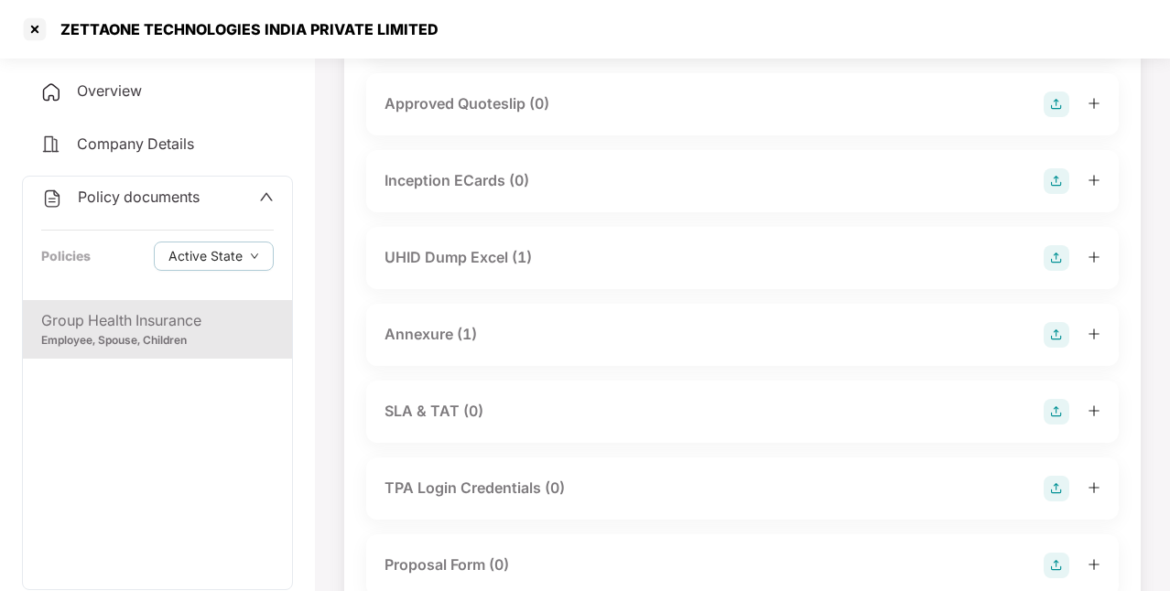
scroll to position [1391, 0]
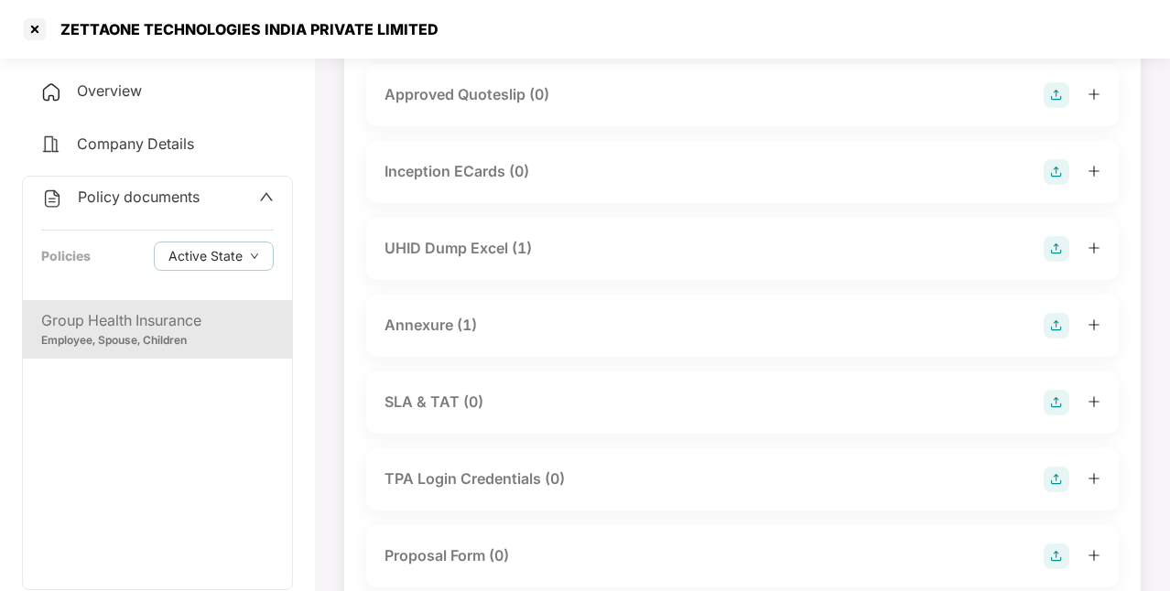
click at [449, 337] on div "Annexure (1)" at bounding box center [430, 325] width 92 height 23
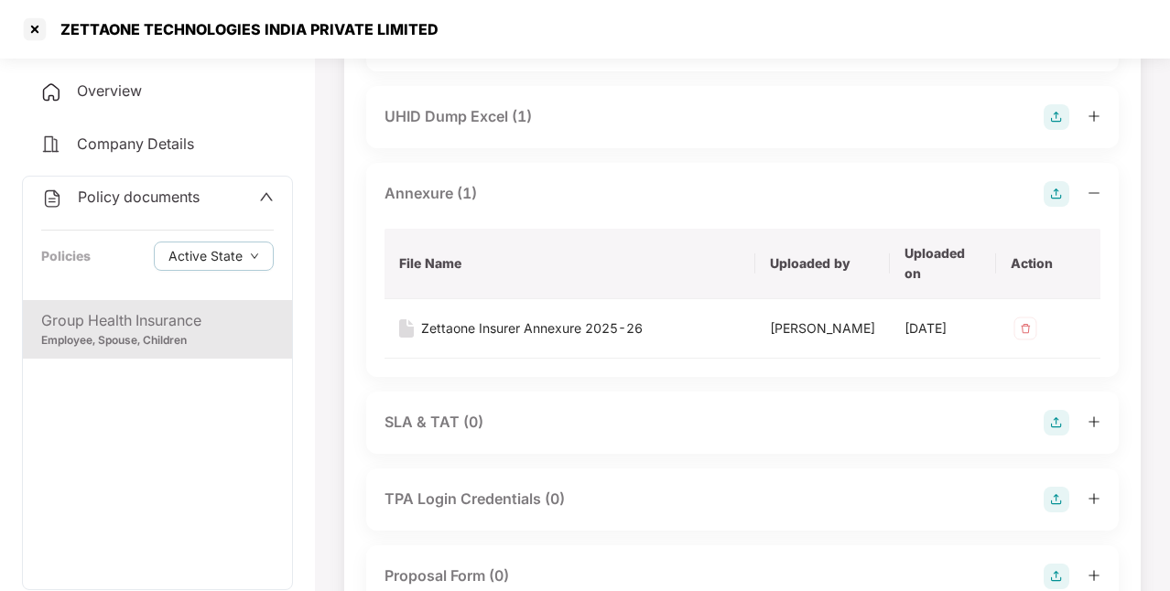
scroll to position [1524, 0]
click at [469, 338] on div "Zettaone Insurer Annexure 2025-26" at bounding box center [531, 328] width 221 height 20
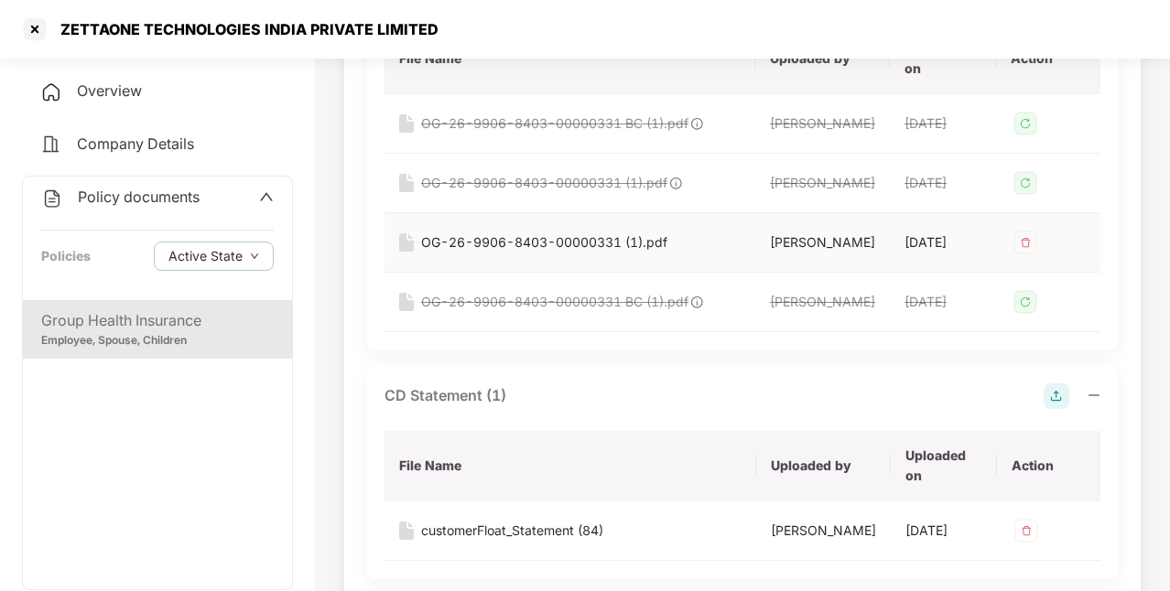
scroll to position [0, 0]
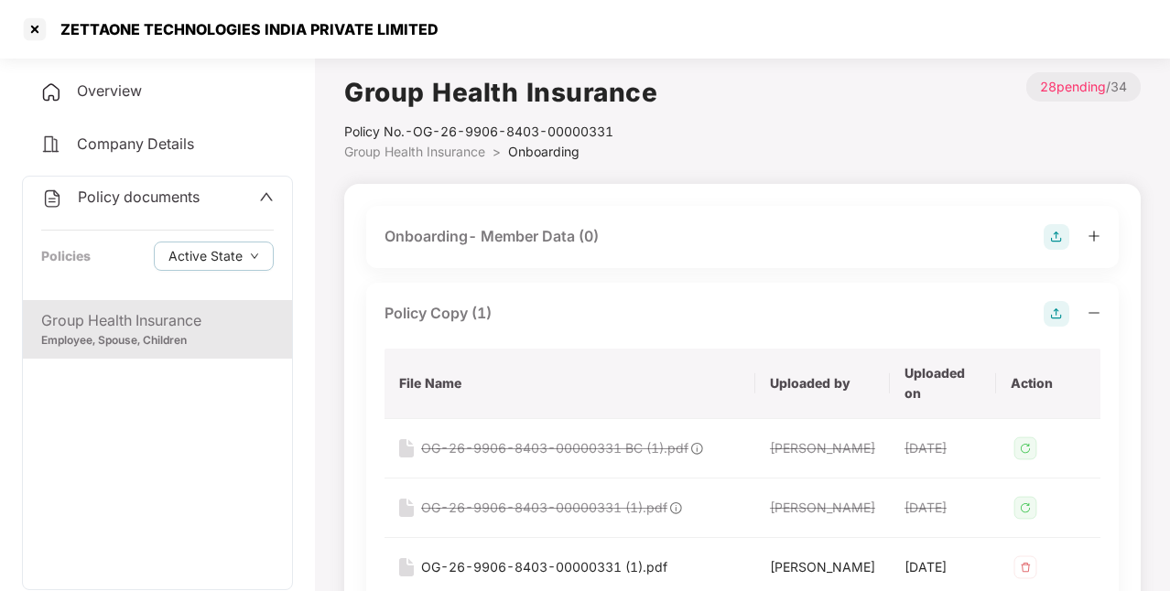
click at [187, 147] on span "Company Details" at bounding box center [135, 144] width 117 height 18
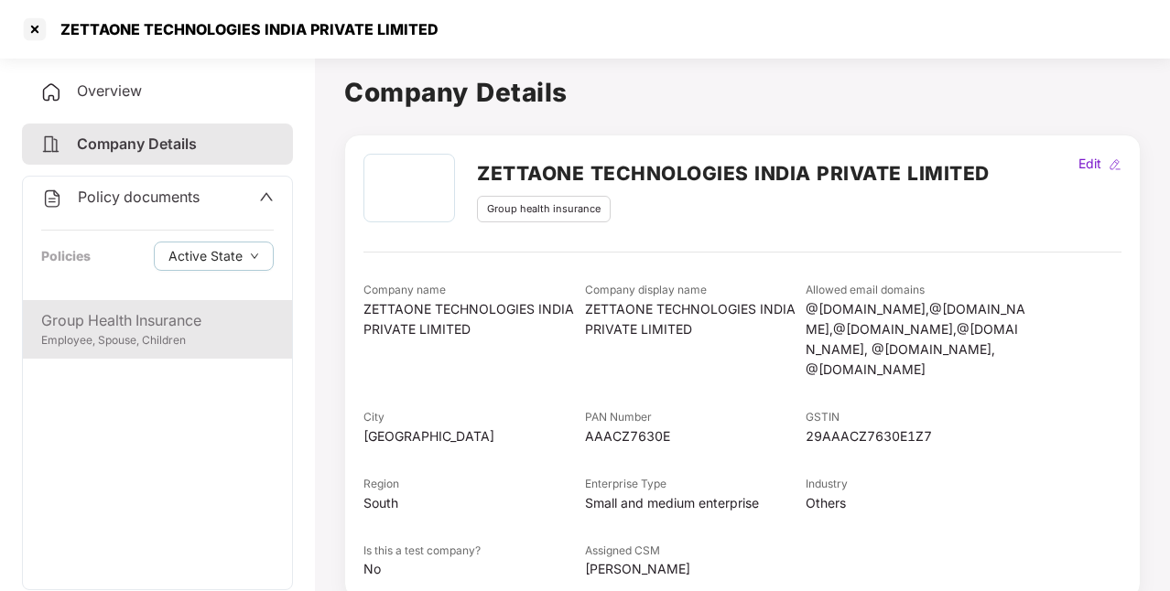
scroll to position [103, 0]
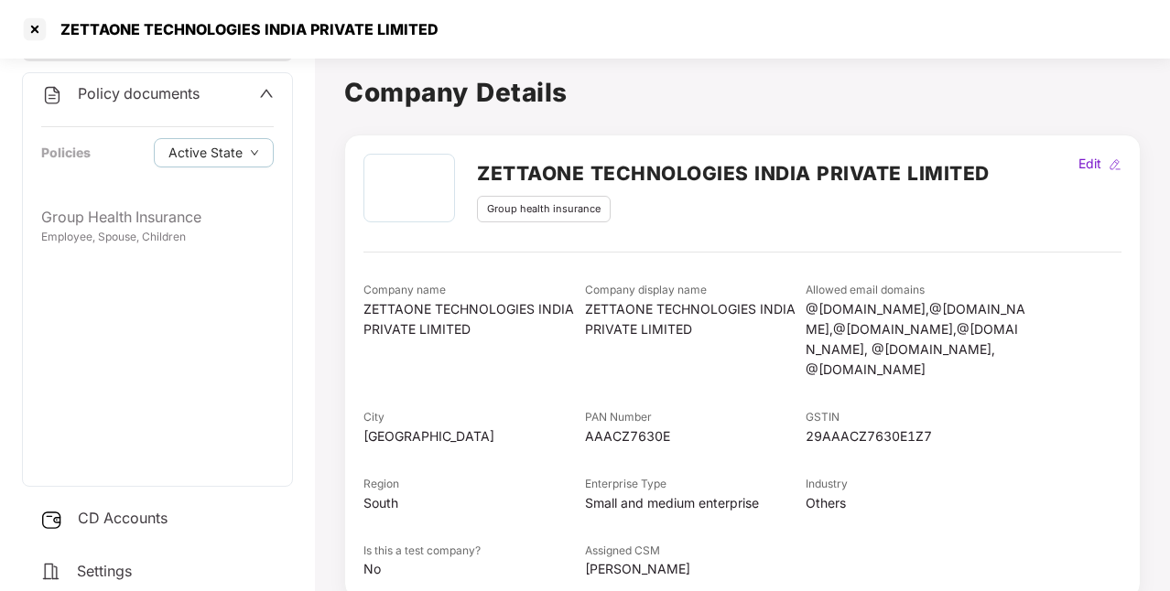
click at [113, 526] on div "CD Accounts" at bounding box center [157, 519] width 271 height 42
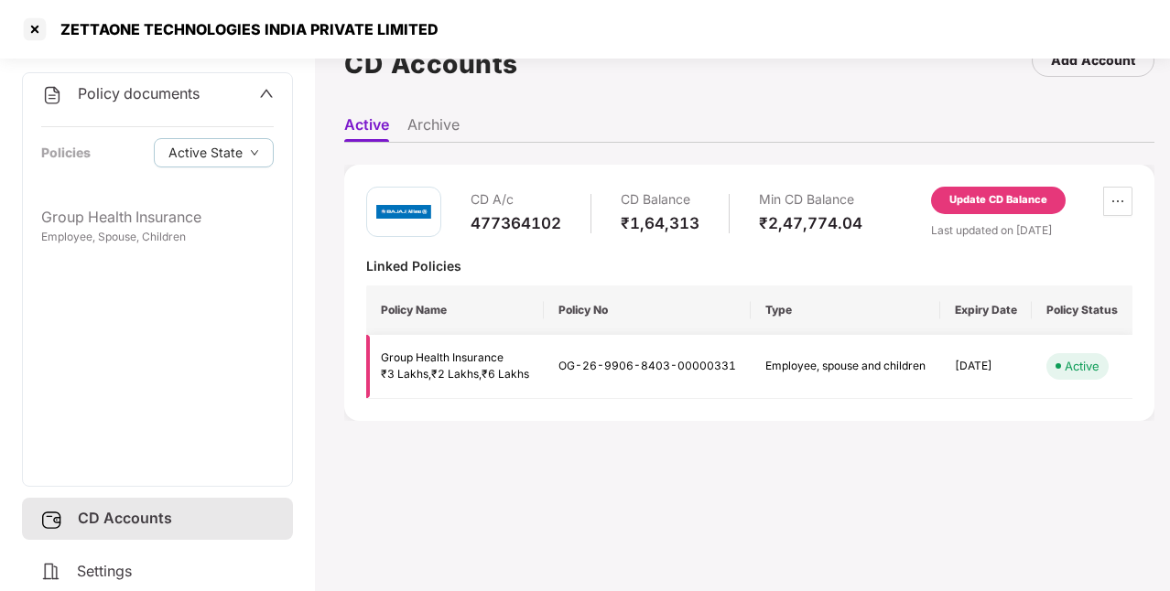
scroll to position [0, 0]
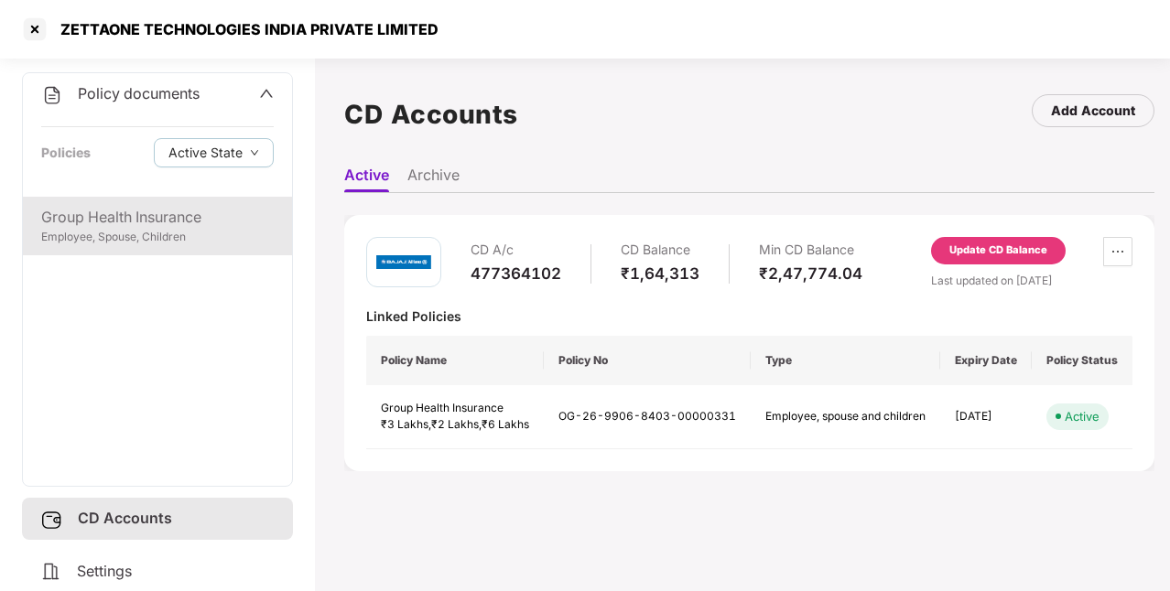
click at [124, 227] on div "Group Health Insurance" at bounding box center [157, 217] width 232 height 23
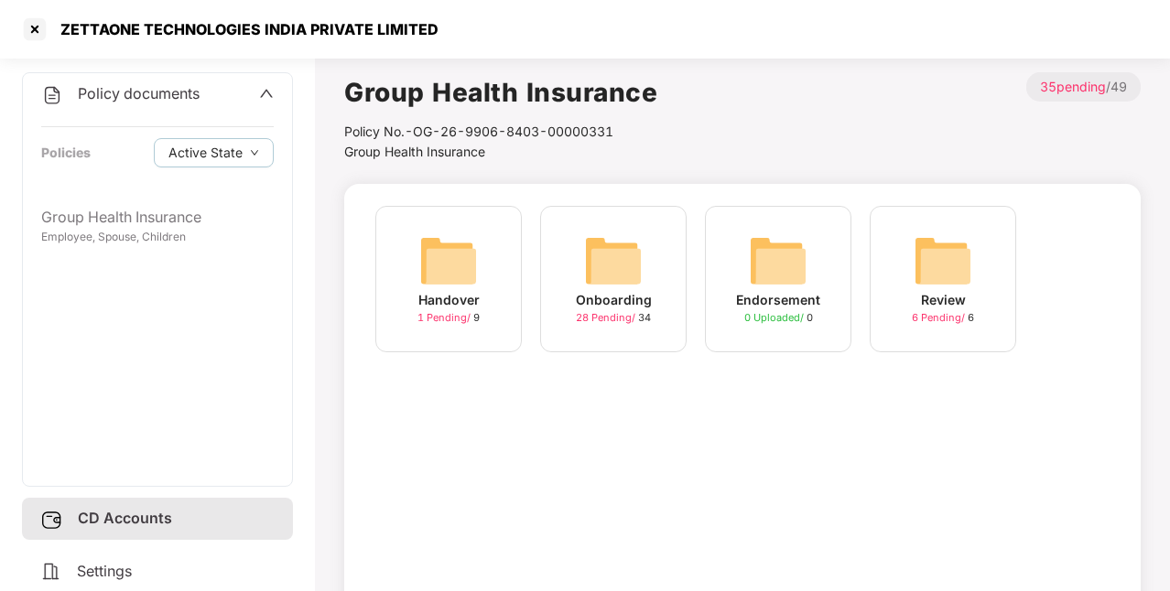
click at [630, 329] on div "Onboarding 28 Pending / 34" at bounding box center [613, 279] width 146 height 146
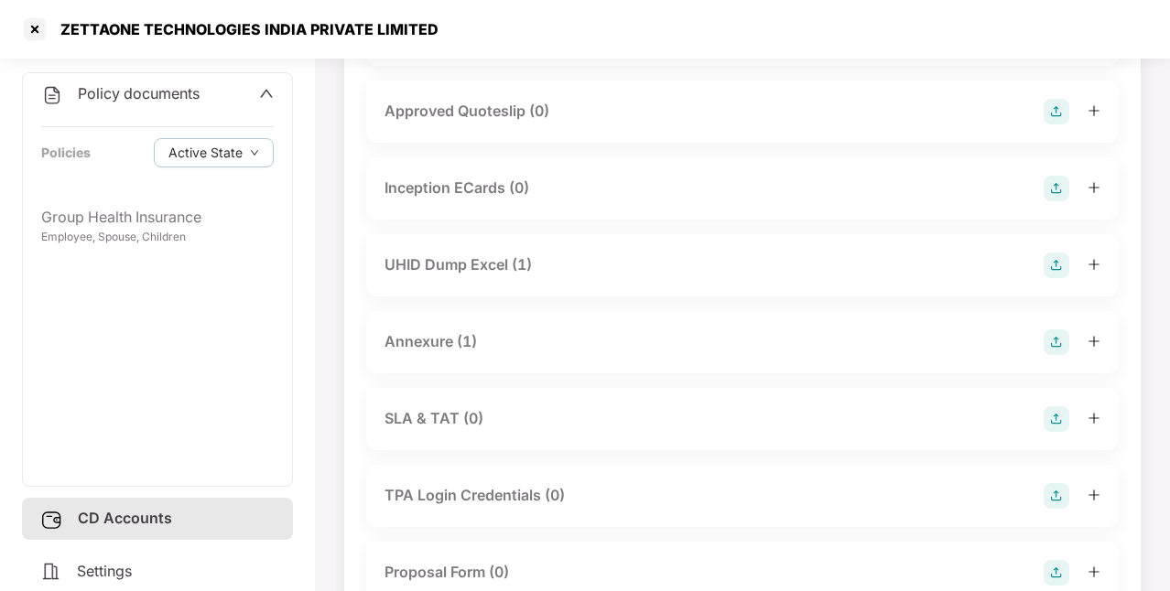
scroll to position [741, 0]
click at [503, 254] on div "UHID Dump Excel (1)" at bounding box center [457, 264] width 147 height 23
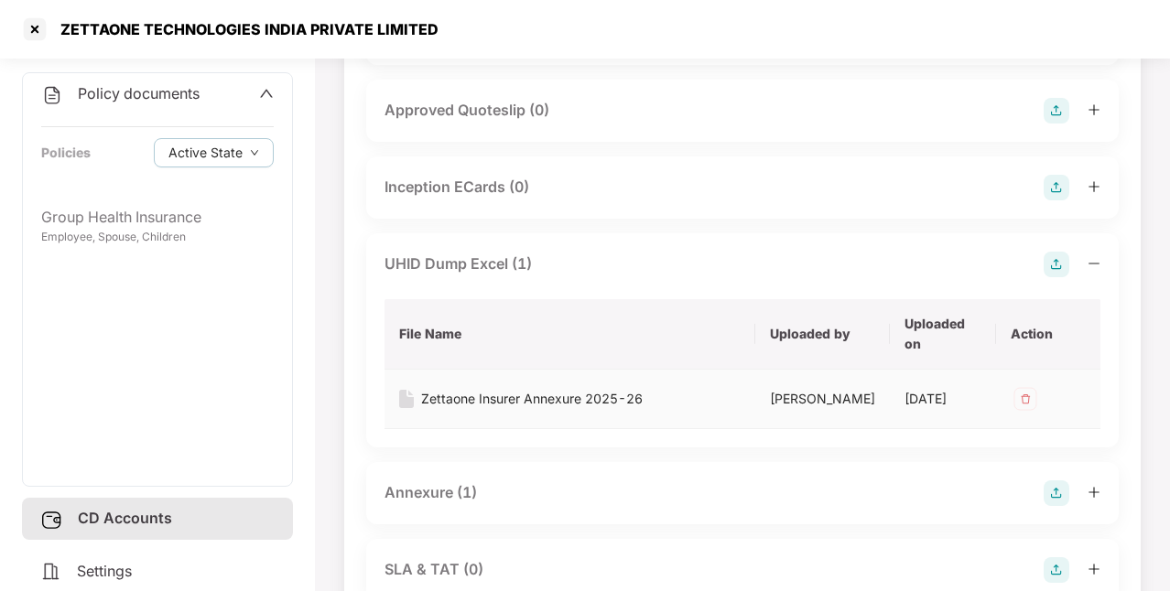
click at [520, 405] on div "Zettaone Insurer Annexure 2025-26" at bounding box center [531, 399] width 221 height 20
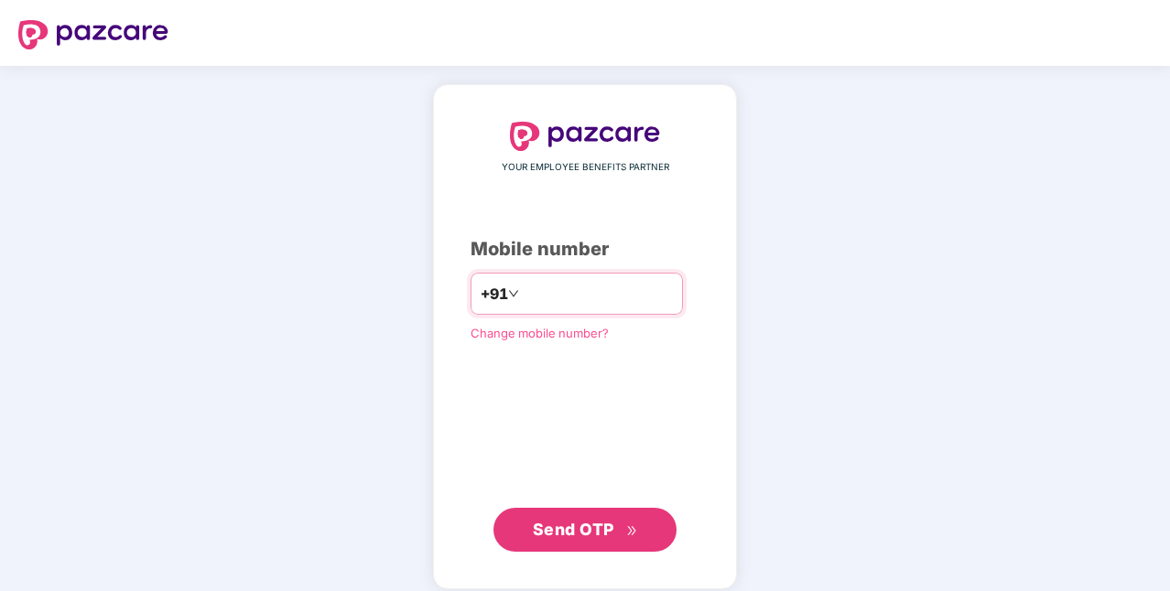
type input "**********"
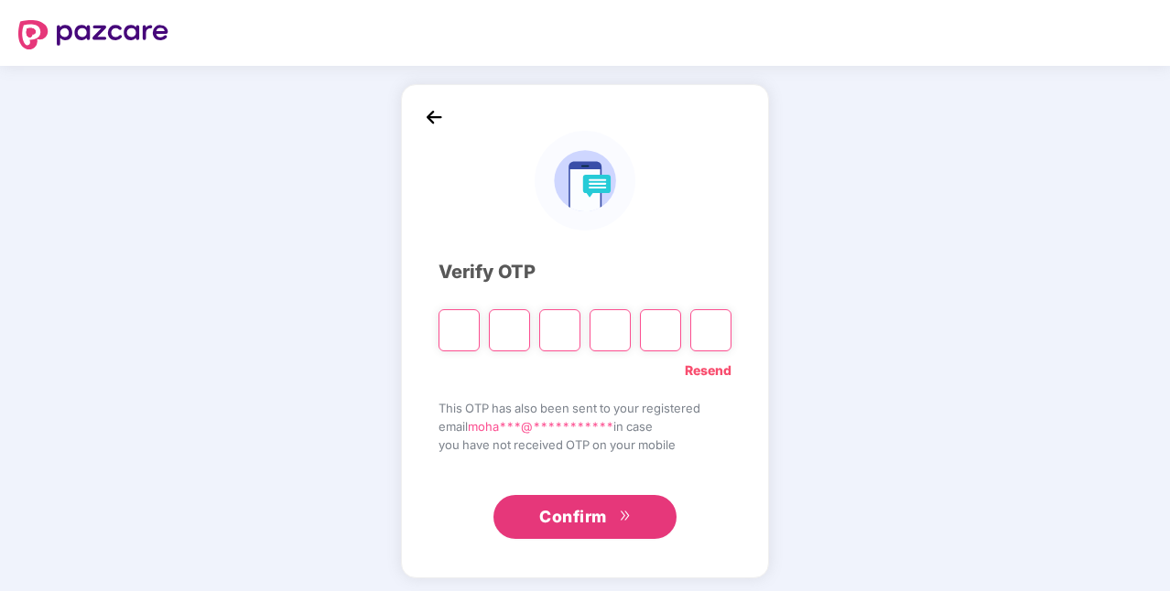
type input "*"
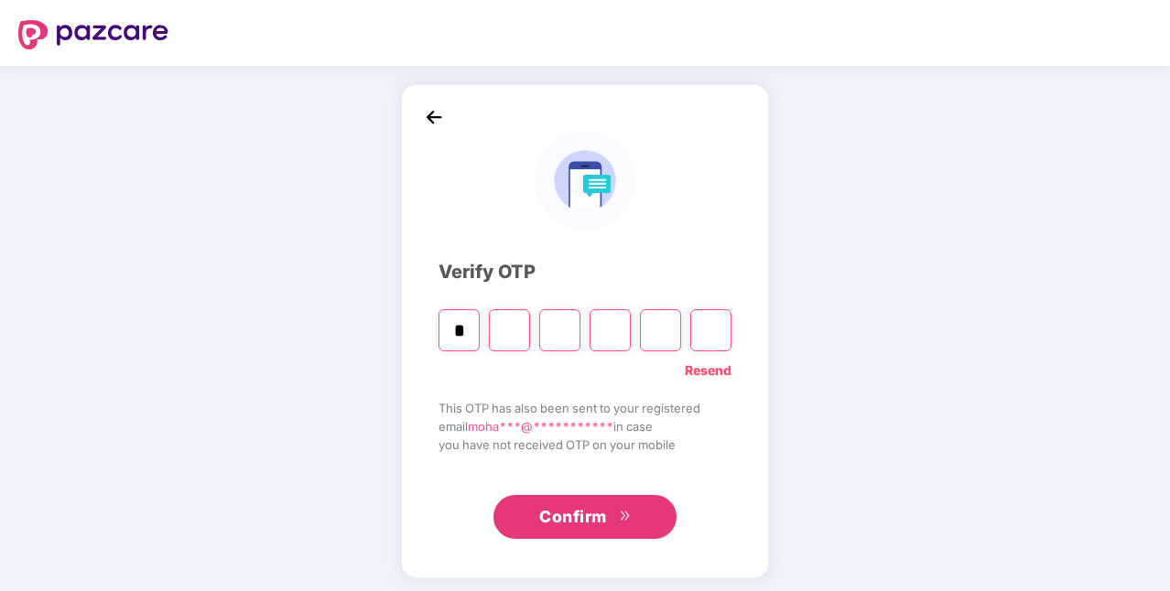
type input "*"
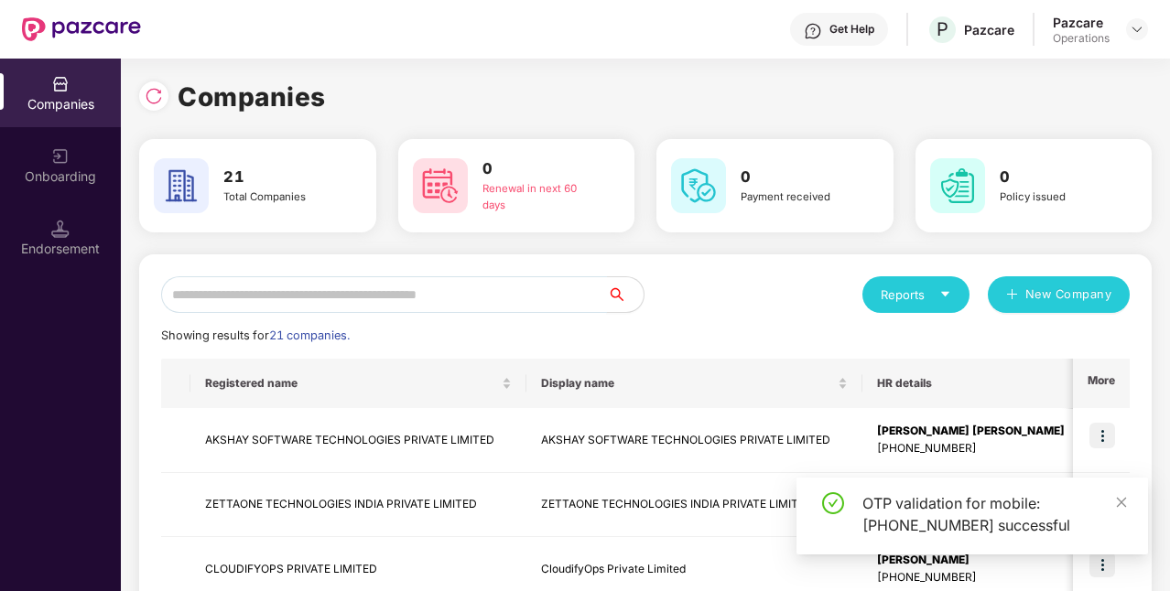
click at [540, 299] on input "text" at bounding box center [384, 294] width 446 height 37
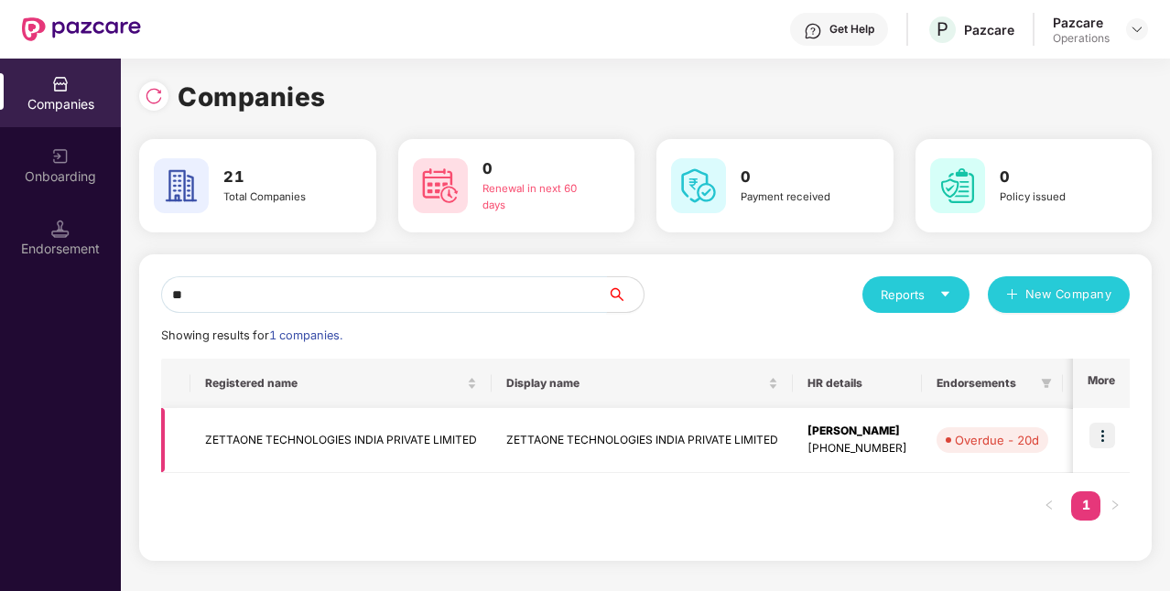
type input "**"
click at [379, 447] on td "ZETTAONE TECHNOLOGIES INDIA PRIVATE LIMITED" at bounding box center [340, 440] width 301 height 65
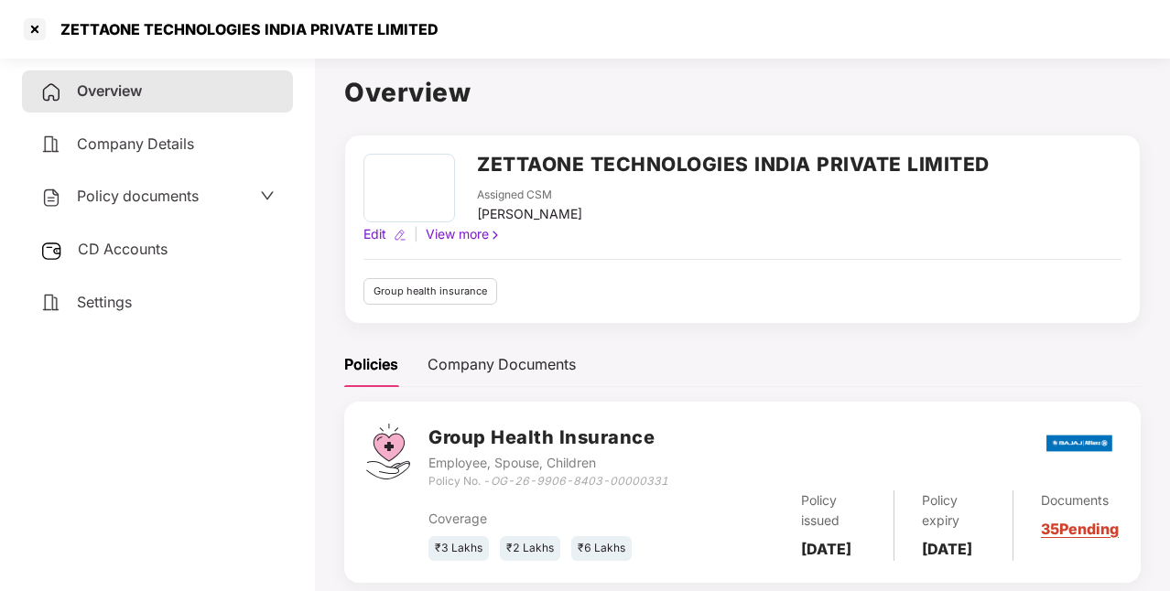
click at [161, 196] on span "Policy documents" at bounding box center [138, 196] width 122 height 18
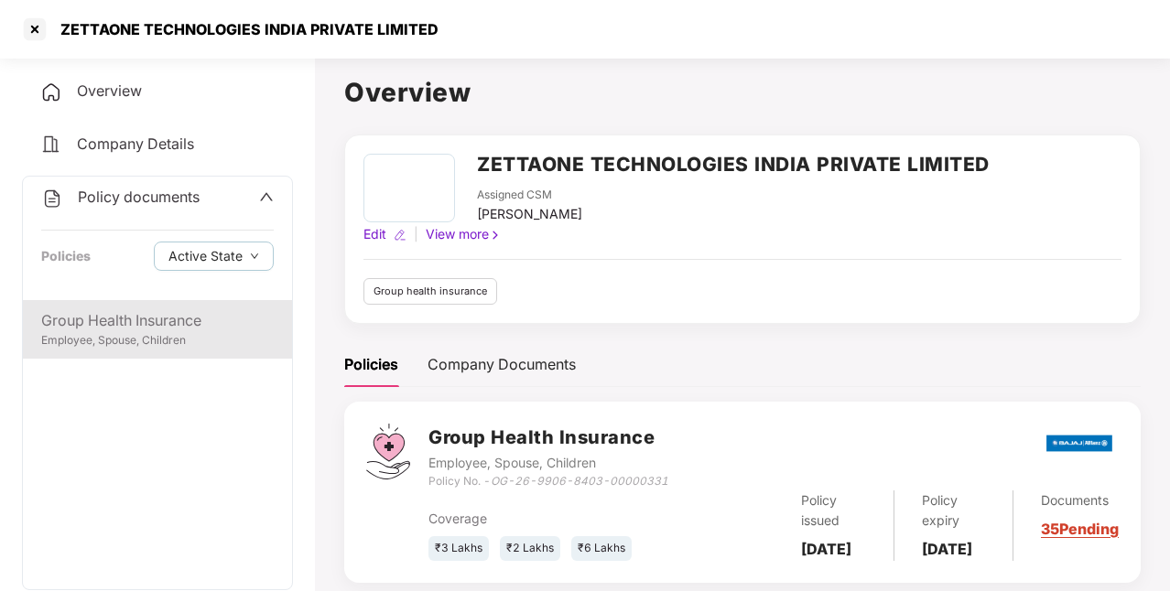
click at [160, 327] on div "Group Health Insurance" at bounding box center [157, 320] width 232 height 23
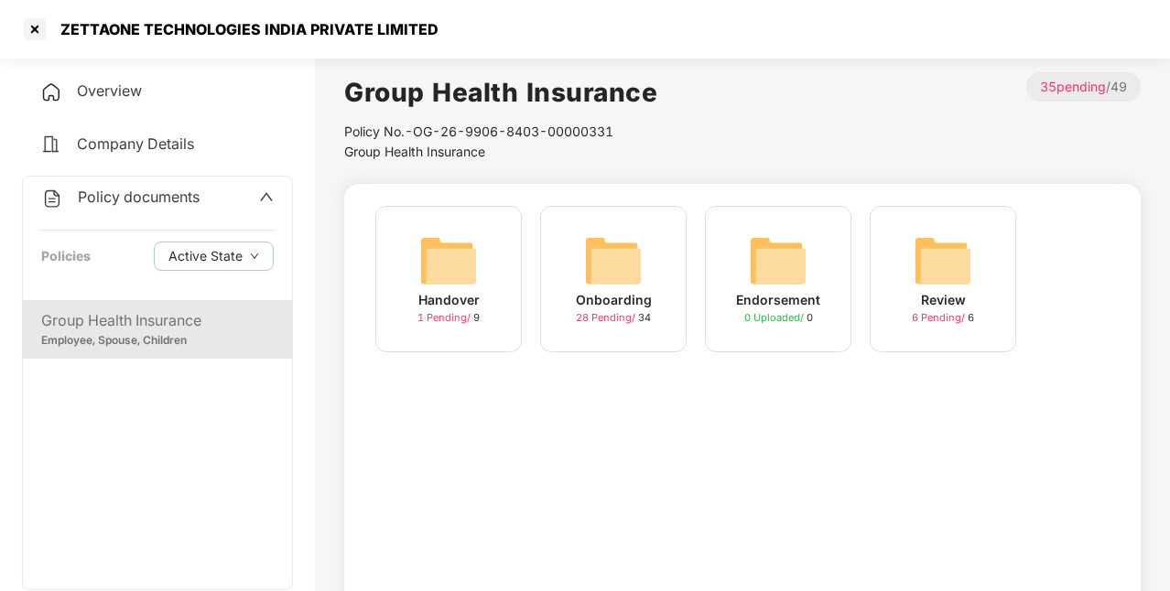
click at [597, 333] on div "Onboarding 28 Pending / 34" at bounding box center [613, 279] width 146 height 146
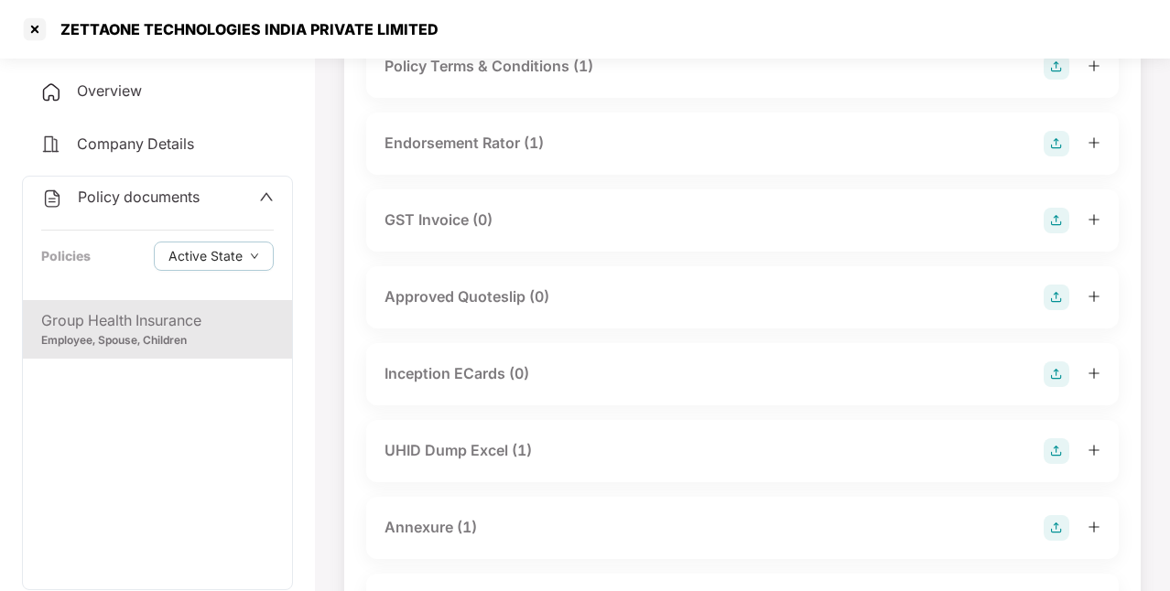
scroll to position [556, 0]
click at [463, 458] on div "UHID Dump Excel (1)" at bounding box center [457, 449] width 147 height 23
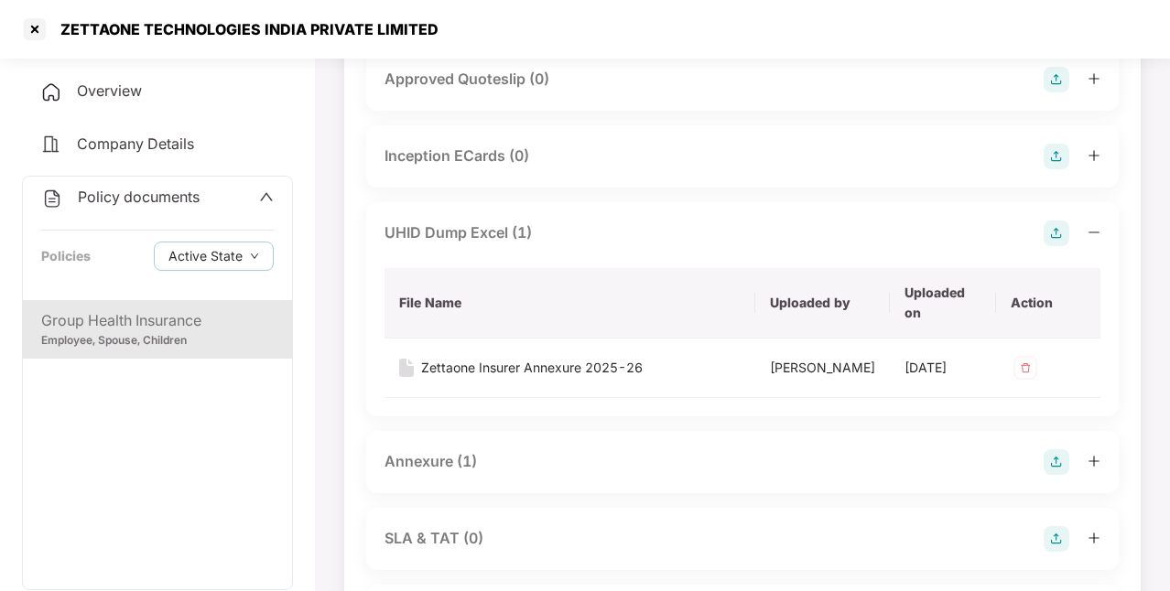
scroll to position [773, 0]
click at [461, 472] on div "Annexure (1)" at bounding box center [430, 460] width 92 height 23
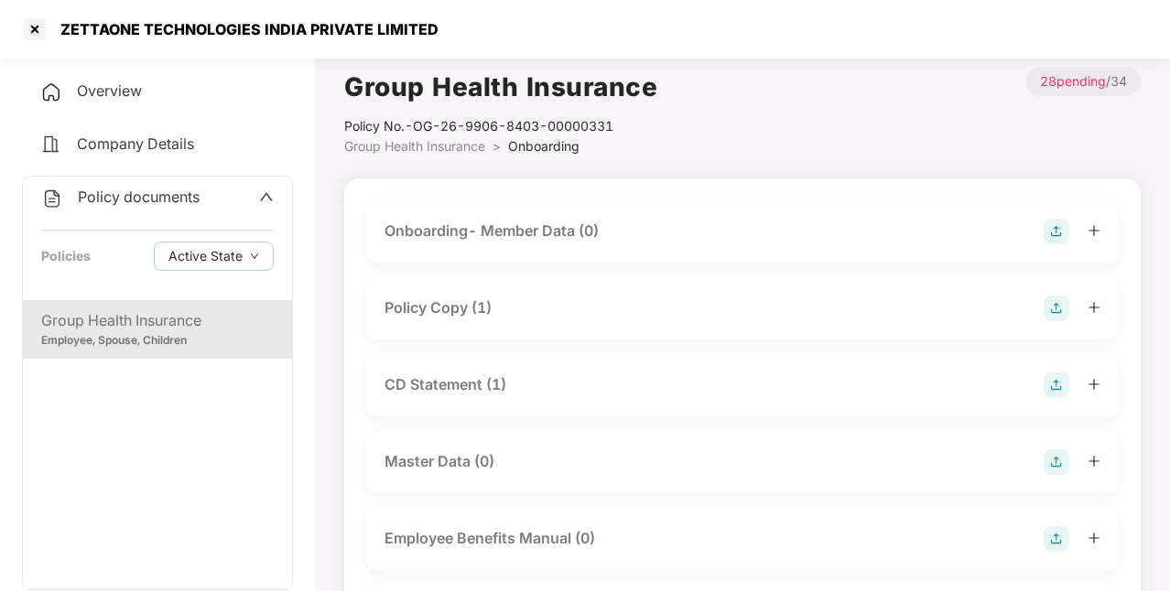
scroll to position [0, 0]
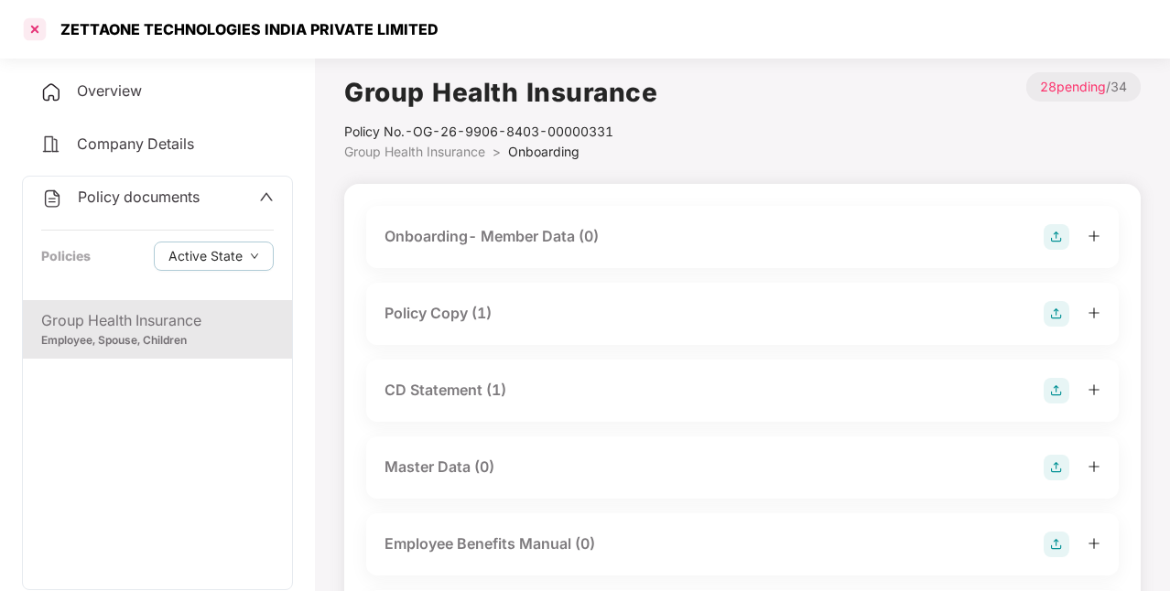
click at [38, 24] on div at bounding box center [34, 29] width 29 height 29
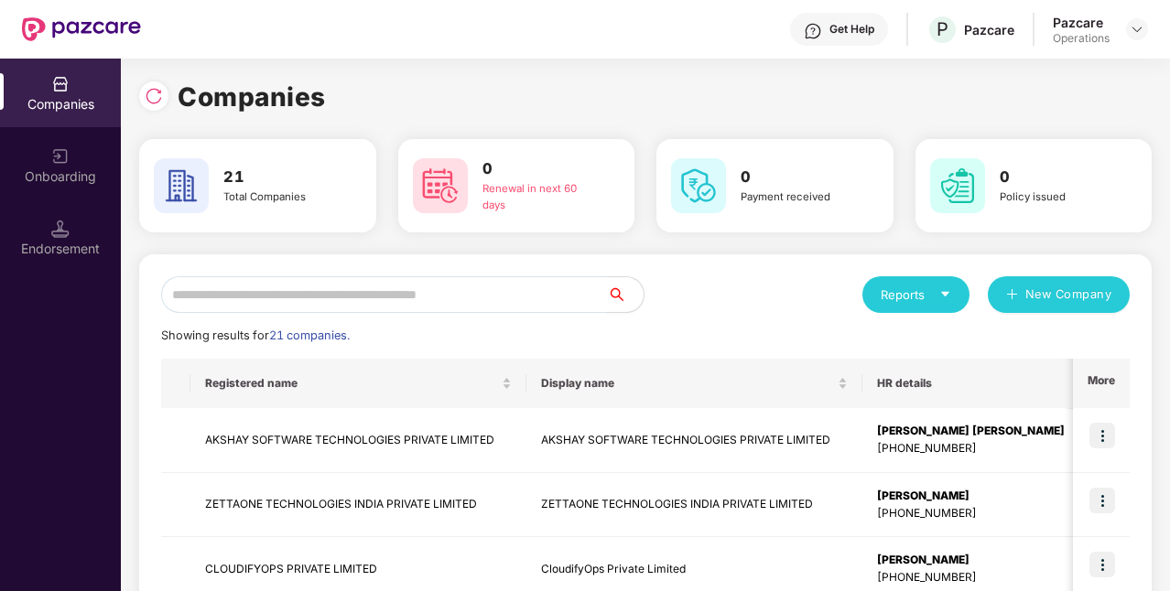
click at [460, 287] on input "text" at bounding box center [384, 294] width 446 height 37
click at [412, 507] on td "ZETTAONE TECHNOLOGIES INDIA PRIVATE LIMITED" at bounding box center [358, 505] width 336 height 65
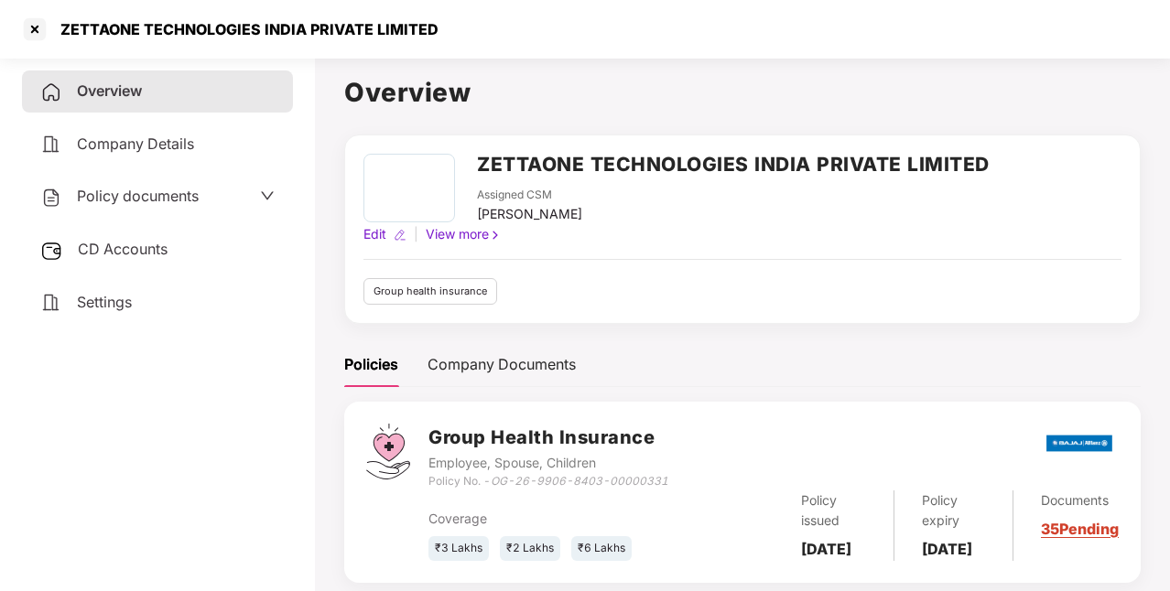
click at [172, 256] on div "CD Accounts" at bounding box center [157, 250] width 271 height 42
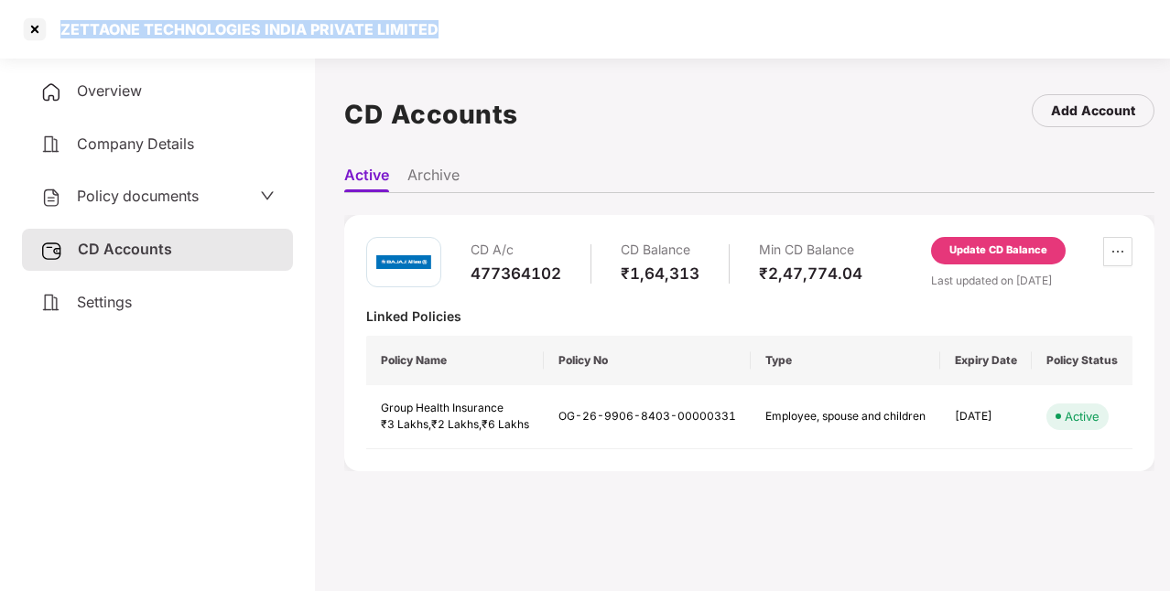
drag, startPoint x: 59, startPoint y: 24, endPoint x: 448, endPoint y: 53, distance: 391.0
click at [448, 53] on div "ZETTAONE TECHNOLOGIES INDIA PRIVATE LIMITED" at bounding box center [585, 29] width 1170 height 59
copy div "ZETTAONE TECHNOLOGIES INDIA PRIVATE LIMITED"
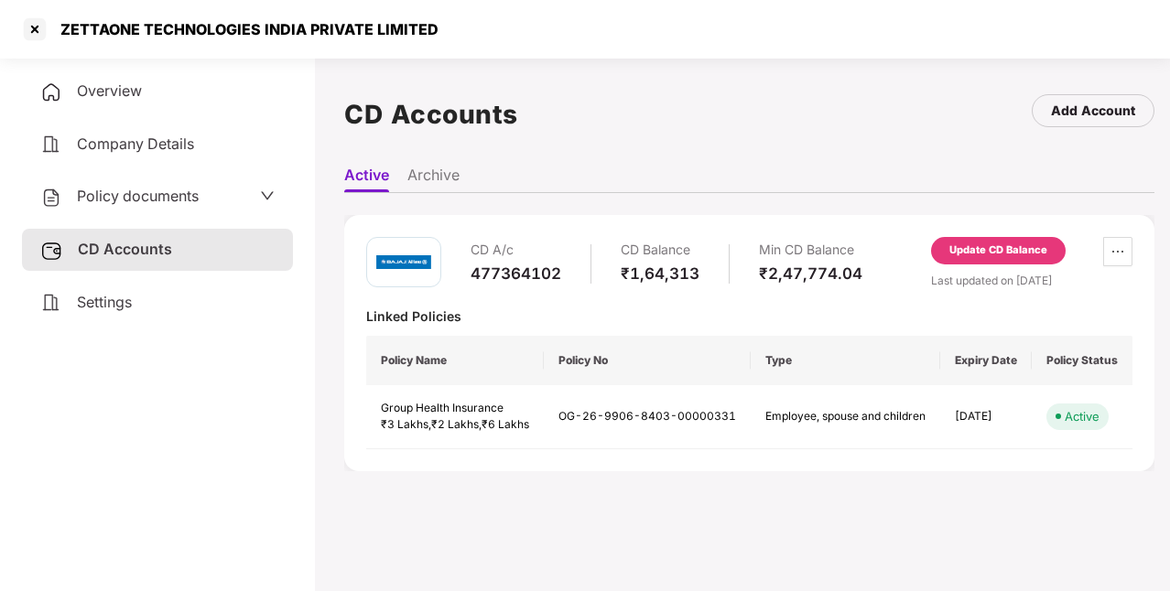
click at [477, 278] on div "477364102" at bounding box center [515, 274] width 91 height 20
drag, startPoint x: 477, startPoint y: 278, endPoint x: 551, endPoint y: 282, distance: 74.2
click at [551, 282] on div "477364102" at bounding box center [515, 274] width 91 height 20
copy div "477364102"
click at [135, 92] on span "Overview" at bounding box center [109, 90] width 65 height 18
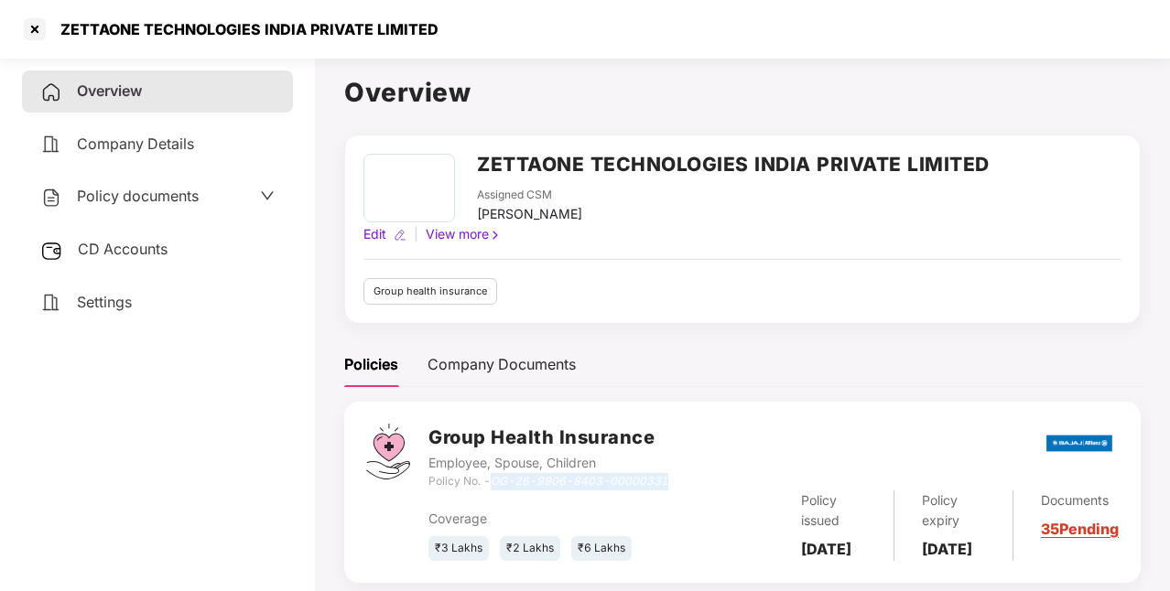
drag, startPoint x: 496, startPoint y: 480, endPoint x: 717, endPoint y: 483, distance: 220.6
click at [717, 483] on div "Group Health Insurance Employee, Spouse, Children Policy No. - OG-26-9906-8403-…" at bounding box center [773, 457] width 690 height 66
copy icon "OG-26-9906-8403-00000331"
click at [166, 254] on span "CD Accounts" at bounding box center [123, 249] width 90 height 18
